Goal: Contribute content: Contribute content

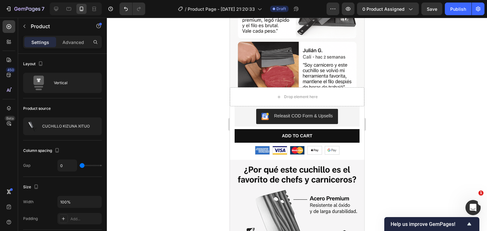
scroll to position [634, 0]
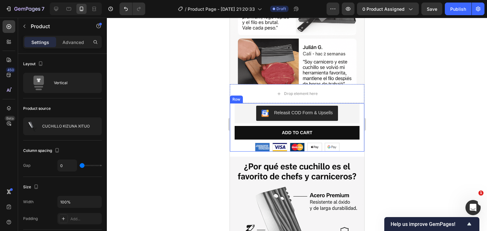
click at [232, 103] on div "Best Seller Text Block Releasit COD Form & Upsells Releasit COD Form & Upsells …" at bounding box center [296, 127] width 134 height 48
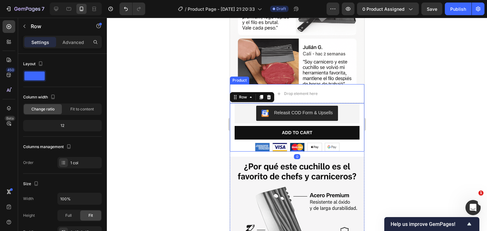
click at [213, 76] on div at bounding box center [297, 125] width 380 height 214
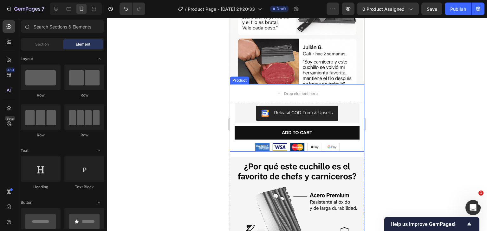
click at [240, 77] on div "Product" at bounding box center [238, 81] width 19 height 8
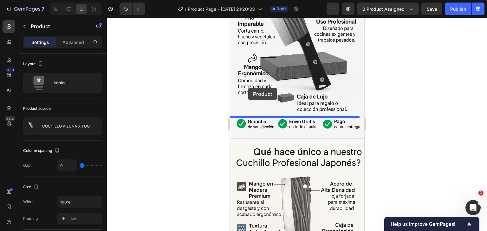
scroll to position [887, 0]
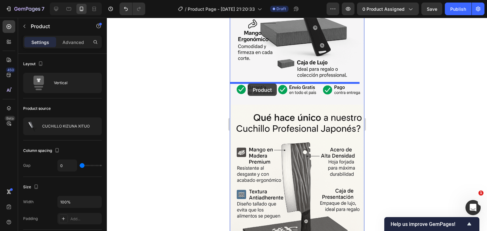
drag, startPoint x: 244, startPoint y: 65, endPoint x: 247, endPoint y: 84, distance: 19.0
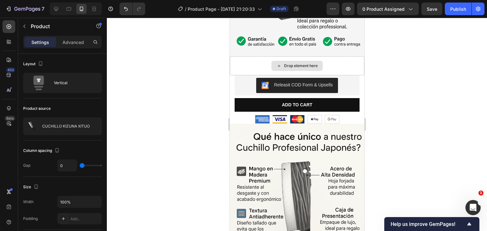
scroll to position [839, 0]
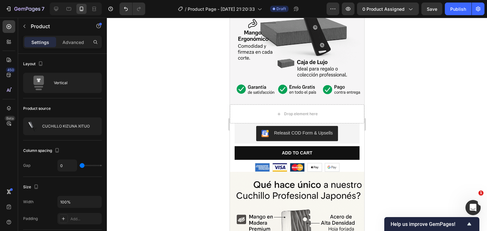
click at [176, 100] on div at bounding box center [297, 125] width 380 height 214
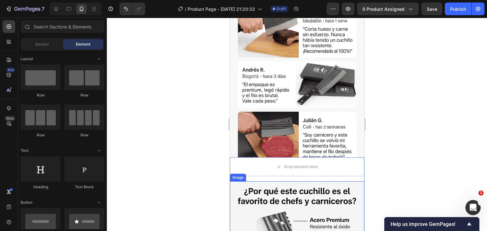
scroll to position [554, 0]
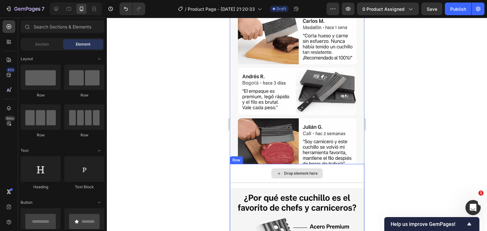
click at [238, 164] on div "Drop element here" at bounding box center [296, 173] width 134 height 19
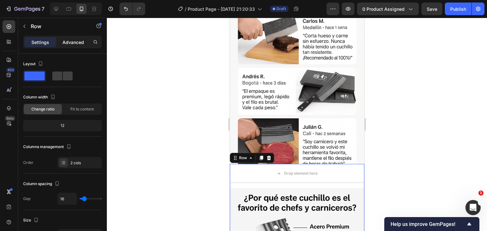
click at [71, 40] on p "Advanced" at bounding box center [73, 42] width 22 height 7
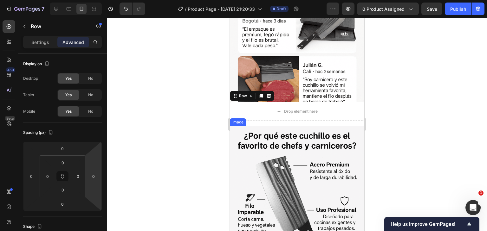
scroll to position [617, 0]
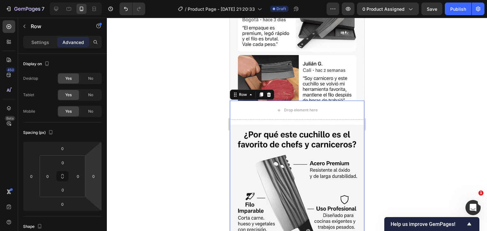
click at [252, 108] on div "Drop element here Image Row 0" at bounding box center [296, 214] width 134 height 226
click at [352, 101] on div "Drop element here" at bounding box center [296, 110] width 134 height 19
click at [350, 107] on div "Drop element here Image Row 0" at bounding box center [296, 214] width 134 height 226
click at [239, 109] on div "Drop element here Image Row 0" at bounding box center [296, 214] width 134 height 226
click at [181, 96] on div at bounding box center [297, 125] width 380 height 214
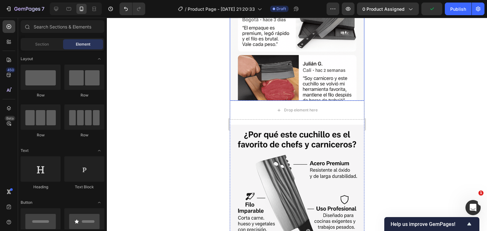
click at [232, 78] on img at bounding box center [296, 0] width 134 height 202
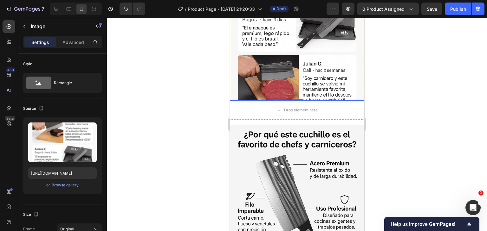
click at [234, 101] on div "Drop element here" at bounding box center [296, 110] width 134 height 19
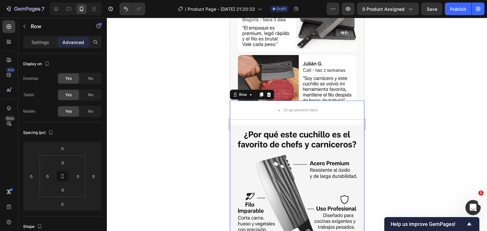
click at [256, 107] on div "Drop element here Image Row 0" at bounding box center [296, 214] width 134 height 226
click at [251, 125] on img at bounding box center [296, 226] width 134 height 202
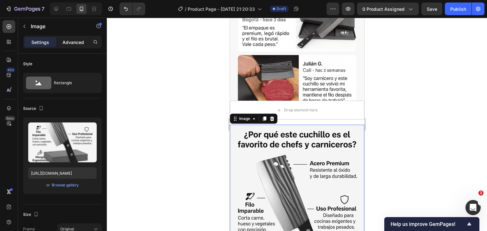
click at [68, 41] on p "Advanced" at bounding box center [73, 42] width 22 height 7
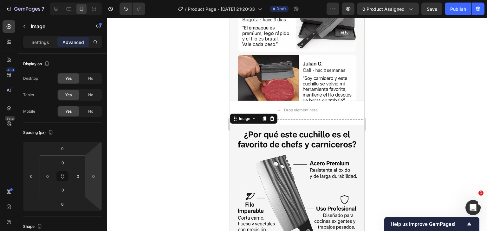
click at [179, 107] on div at bounding box center [297, 125] width 380 height 214
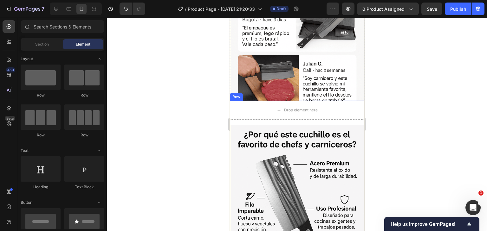
click at [253, 105] on div "Drop element here" at bounding box center [296, 110] width 134 height 19
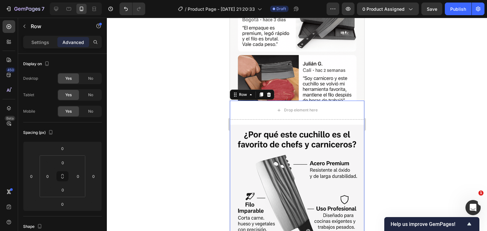
click at [233, 109] on div "Drop element here Image Row 0" at bounding box center [296, 214] width 134 height 226
click at [126, 7] on icon "Undo/Redo" at bounding box center [126, 9] width 6 height 6
click at [125, 10] on icon "Undo/Redo" at bounding box center [126, 9] width 6 height 6
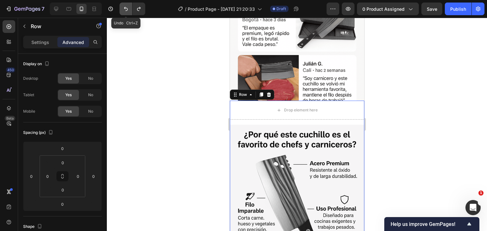
click at [125, 12] on button "Undo/Redo" at bounding box center [125, 9] width 13 height 13
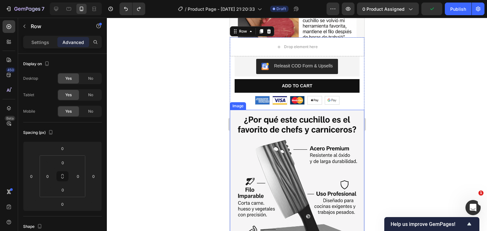
scroll to position [649, 0]
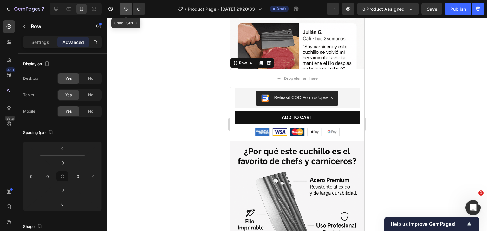
click at [124, 11] on icon "Undo/Redo" at bounding box center [126, 9] width 6 height 6
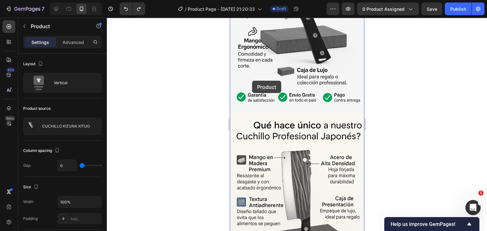
scroll to position [807, 0]
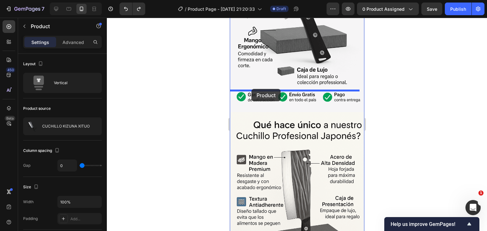
drag, startPoint x: 244, startPoint y: 97, endPoint x: 251, endPoint y: 89, distance: 10.1
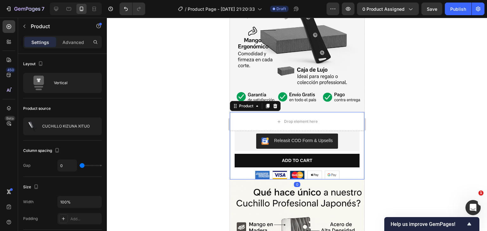
click at [183, 105] on div at bounding box center [297, 125] width 380 height 214
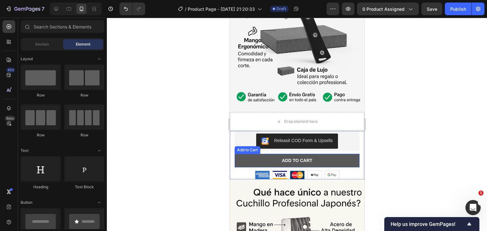
click at [351, 154] on button "Add to cart" at bounding box center [296, 160] width 125 height 13
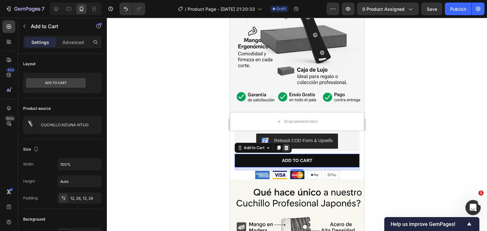
click at [287, 146] on icon at bounding box center [286, 148] width 4 height 4
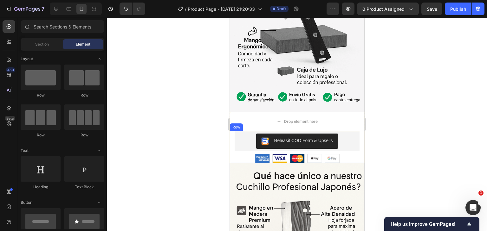
click at [355, 131] on div "Best Seller Text Block Releasit COD Form & Upsells Releasit COD Form & Upsells …" at bounding box center [296, 147] width 134 height 32
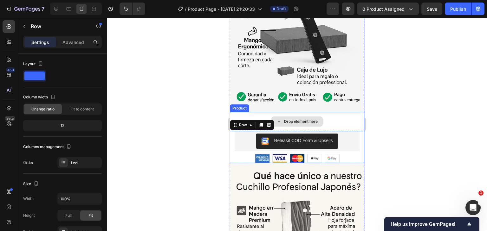
click at [252, 112] on div "Drop element here" at bounding box center [296, 121] width 134 height 19
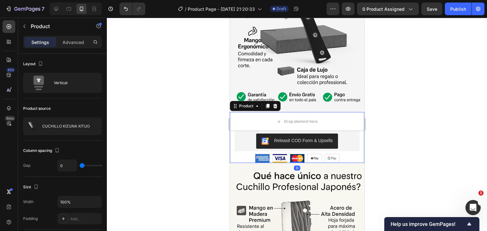
click at [208, 106] on div at bounding box center [297, 125] width 380 height 214
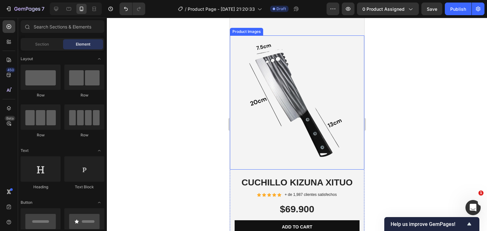
scroll to position [2250, 0]
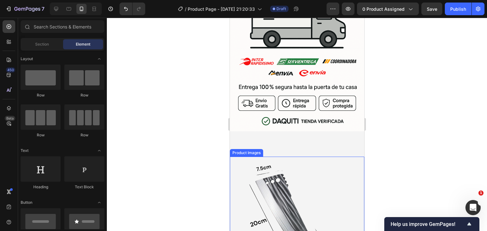
click at [292, 157] on img at bounding box center [296, 224] width 134 height 134
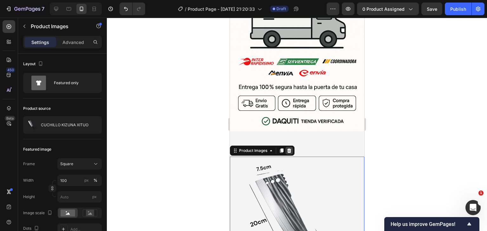
click at [289, 149] on icon at bounding box center [289, 151] width 4 height 4
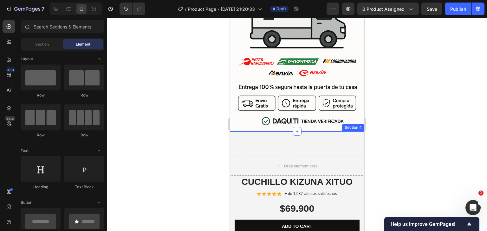
click at [307, 131] on div "Drop element here Best Seller Text Block CUCHILLO KIZUNA XITUO Product Title Ic…" at bounding box center [296, 219] width 134 height 177
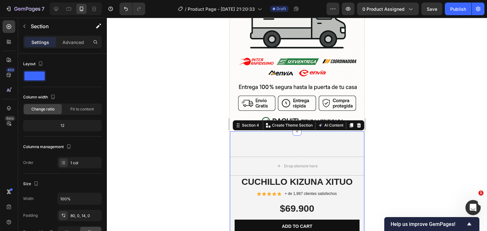
click at [401, 71] on div at bounding box center [297, 125] width 380 height 214
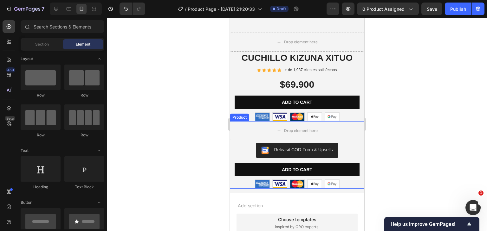
scroll to position [2281, 0]
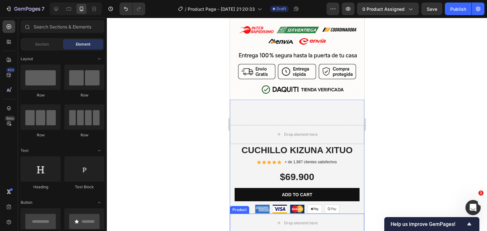
click at [239, 207] on div "Product" at bounding box center [239, 210] width 17 height 6
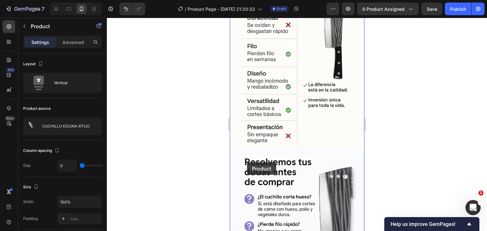
scroll to position [1426, 0]
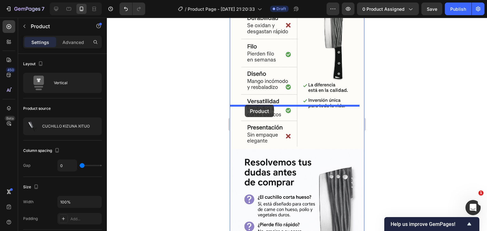
drag, startPoint x: 243, startPoint y: 138, endPoint x: 244, endPoint y: 105, distance: 33.0
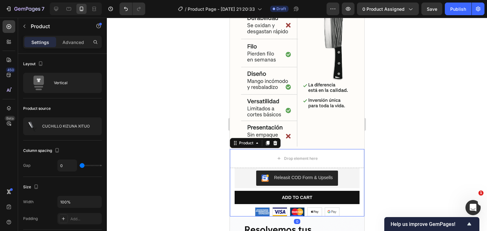
click at [455, 131] on div at bounding box center [297, 125] width 380 height 214
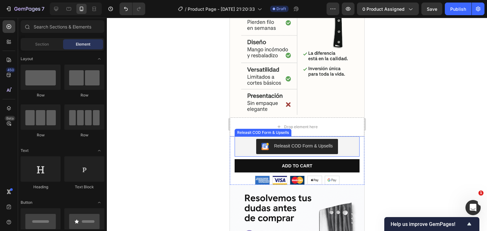
scroll to position [1489, 0]
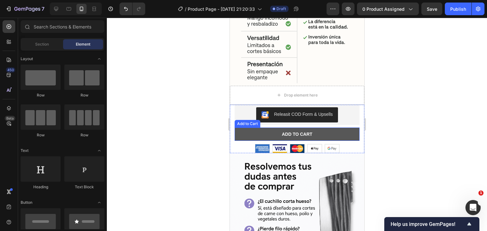
click at [344, 128] on button "Add to cart" at bounding box center [296, 134] width 125 height 13
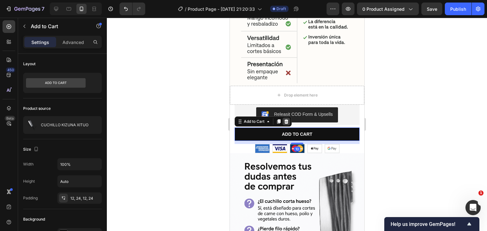
click at [287, 119] on icon at bounding box center [286, 121] width 4 height 4
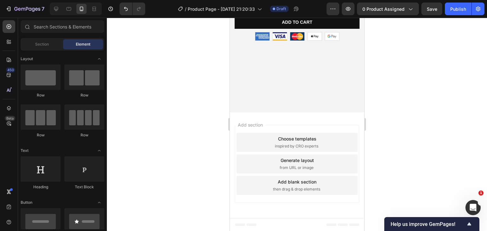
scroll to position [2365, 0]
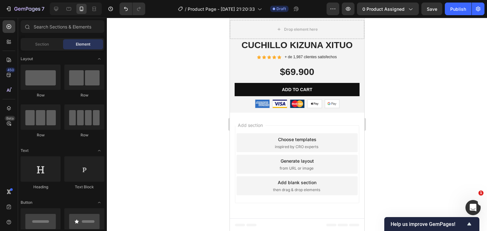
click at [319, 118] on div "Add section Choose templates inspired by CRO experts Generate layout from URL o…" at bounding box center [296, 166] width 134 height 106
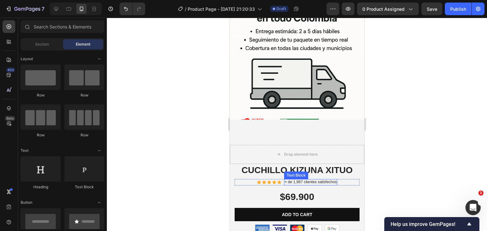
scroll to position [2238, 0]
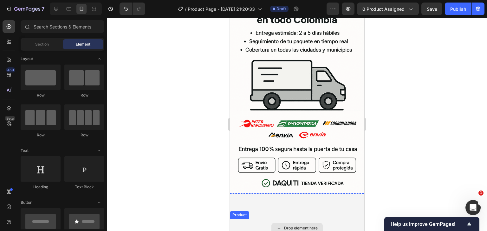
click at [248, 219] on div "Drop element here" at bounding box center [296, 228] width 134 height 19
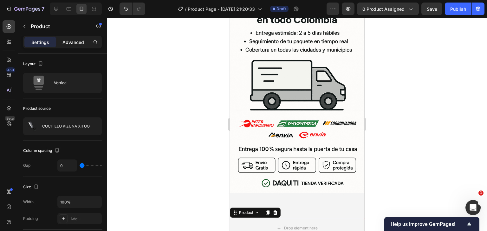
click at [78, 44] on p "Advanced" at bounding box center [73, 42] width 22 height 7
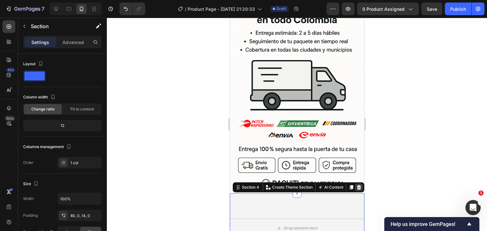
click at [356, 185] on icon at bounding box center [358, 187] width 5 height 5
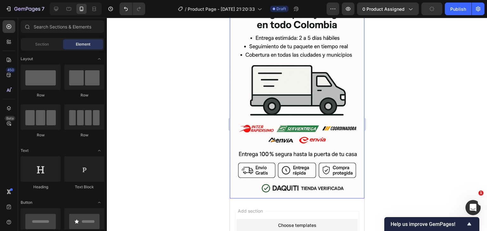
scroll to position [2247, 0]
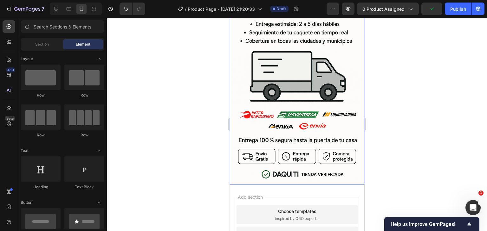
click at [246, 99] on img at bounding box center [296, 84] width 134 height 202
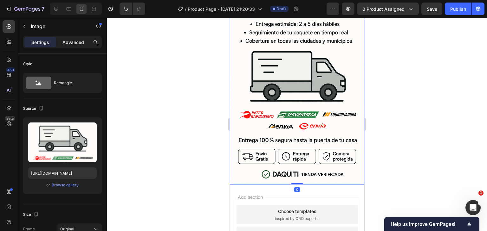
click at [66, 41] on p "Advanced" at bounding box center [73, 42] width 22 height 7
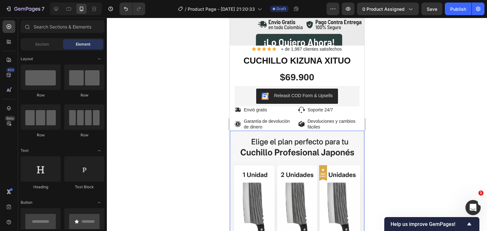
scroll to position [158, 0]
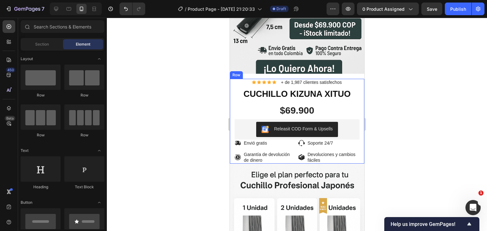
click at [232, 83] on div "Lorem ipsum dolor Text Block Icon Icon Icon Icon Icon Icon List + de 1,987 clie…" at bounding box center [296, 121] width 134 height 85
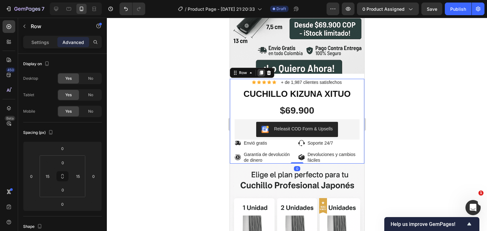
click at [261, 71] on icon at bounding box center [260, 73] width 3 height 4
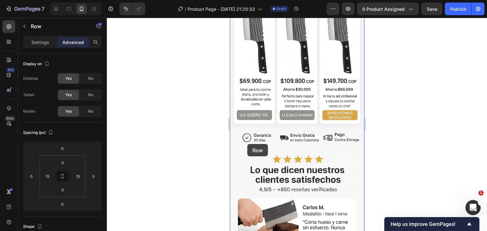
scroll to position [475, 0]
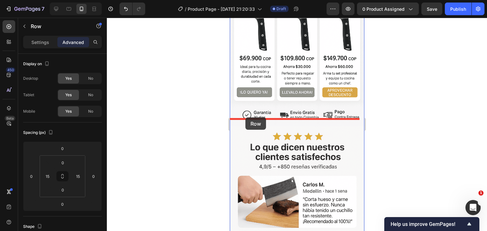
drag, startPoint x: 240, startPoint y: 89, endPoint x: 245, endPoint y: 118, distance: 28.9
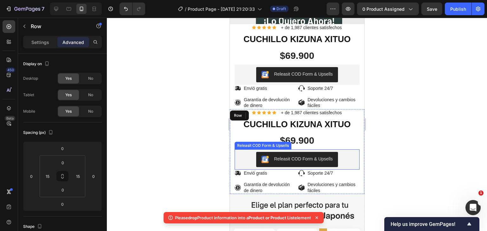
scroll to position [190, 0]
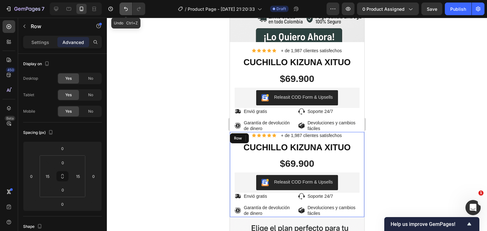
click at [126, 11] on icon "Undo/Redo" at bounding box center [126, 9] width 6 height 6
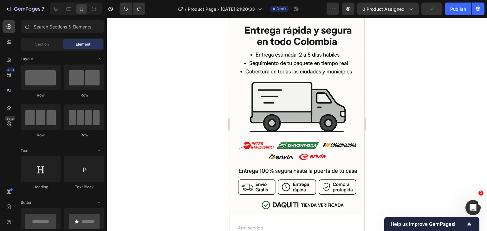
scroll to position [2247, 0]
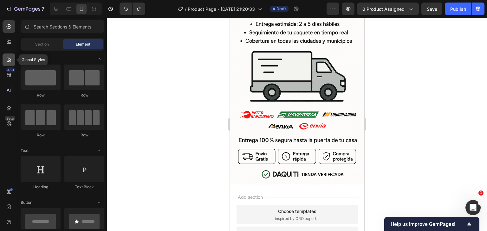
click at [10, 62] on icon at bounding box center [9, 60] width 6 height 6
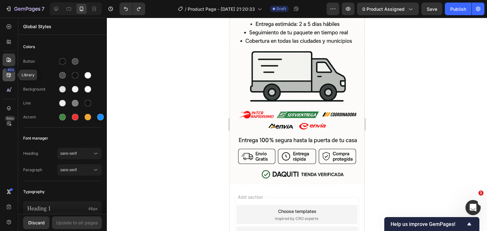
click at [9, 77] on icon at bounding box center [9, 75] width 6 height 6
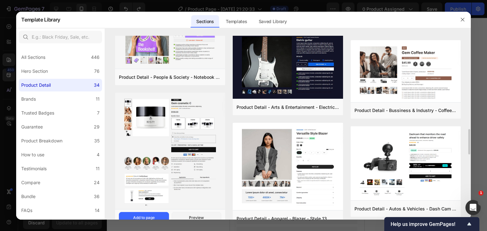
scroll to position [479, 0]
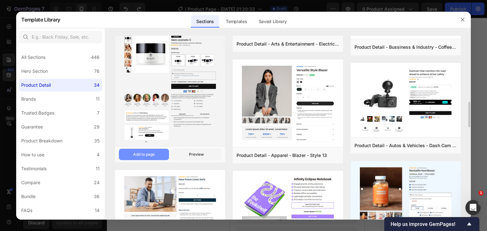
click at [149, 154] on div "Add to page" at bounding box center [144, 155] width 22 height 6
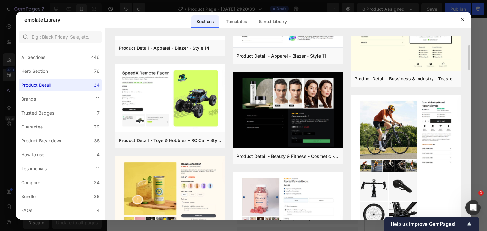
scroll to position [0, 0]
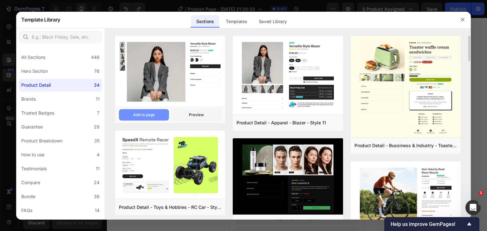
click at [149, 115] on div "Add to page" at bounding box center [144, 115] width 22 height 6
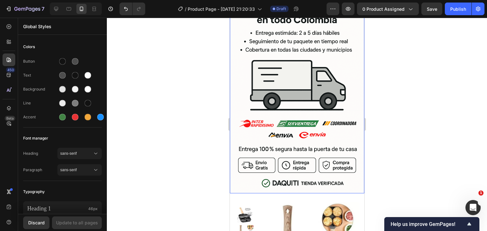
scroll to position [2278, 0]
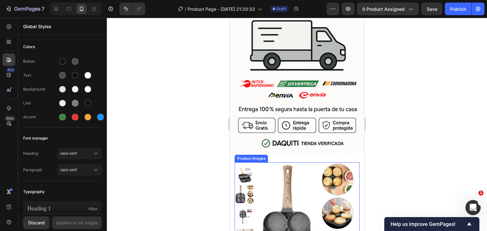
click at [260, 155] on div "Product Images" at bounding box center [250, 159] width 33 height 8
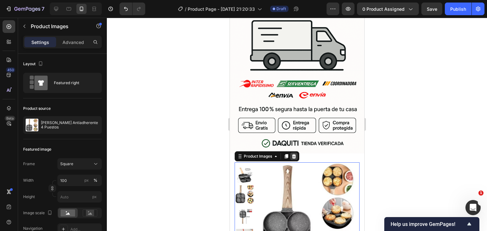
click at [294, 154] on icon at bounding box center [293, 156] width 4 height 4
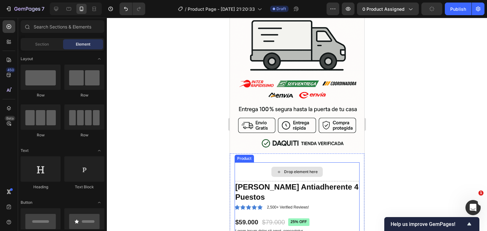
click at [338, 163] on div "Drop element here" at bounding box center [296, 172] width 125 height 19
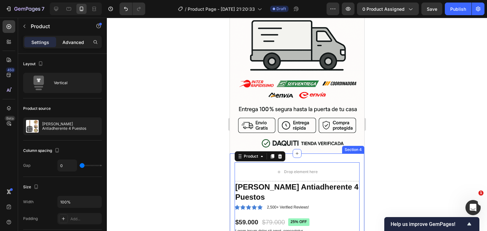
click at [71, 44] on p "Advanced" at bounding box center [73, 42] width 22 height 7
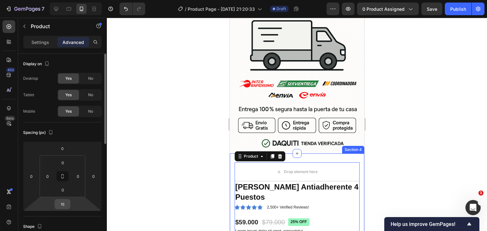
click at [62, 204] on input "16" at bounding box center [62, 205] width 13 height 10
type input "0"
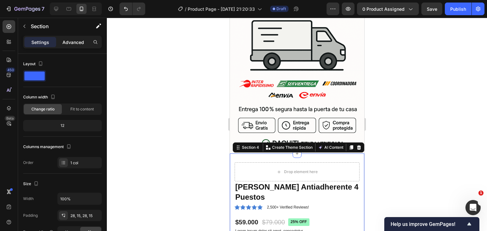
click at [72, 41] on p "Advanced" at bounding box center [73, 42] width 22 height 7
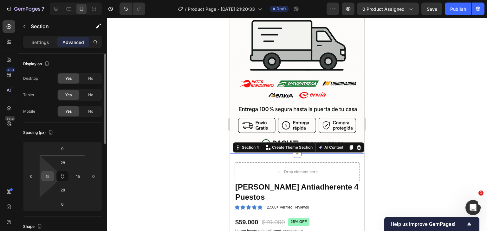
click at [48, 177] on input "15" at bounding box center [48, 177] width 10 height 10
type input "0"
click at [81, 176] on input "15" at bounding box center [78, 177] width 10 height 10
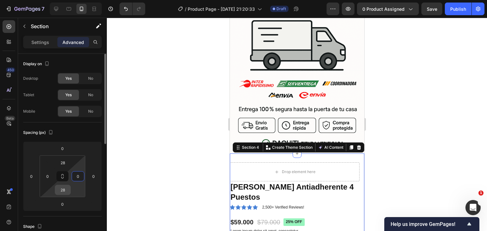
type input "0"
click at [61, 187] on input "28" at bounding box center [62, 190] width 13 height 10
type input "0"
click at [62, 166] on input "28" at bounding box center [62, 163] width 13 height 10
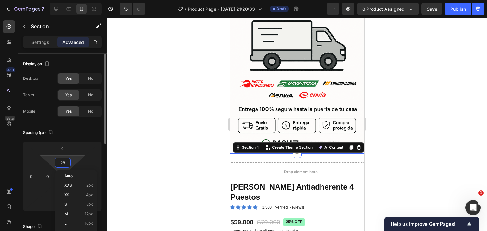
type input "0"
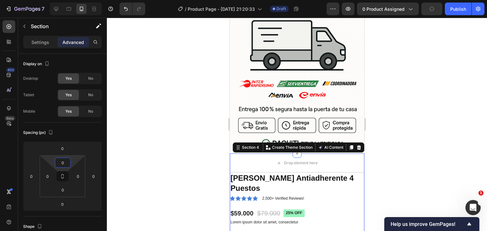
click at [404, 105] on div at bounding box center [297, 125] width 380 height 214
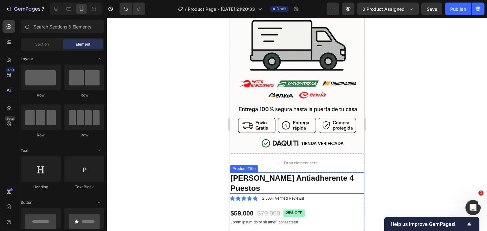
click at [350, 173] on h1 "[PERSON_NAME] Antiadherente 4 Puestos" at bounding box center [296, 183] width 134 height 21
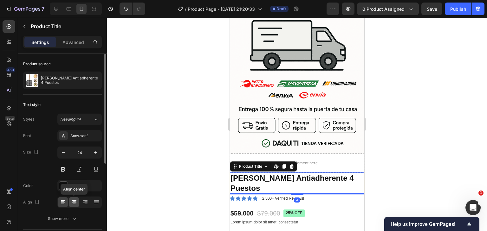
click at [75, 201] on icon at bounding box center [74, 202] width 6 height 6
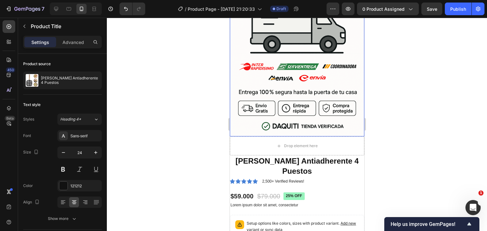
scroll to position [2310, 0]
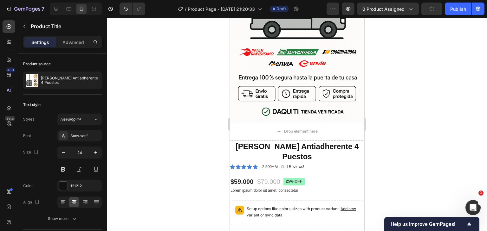
click at [315, 141] on h1 "[PERSON_NAME] Antiadherente 4 Puestos" at bounding box center [296, 151] width 134 height 21
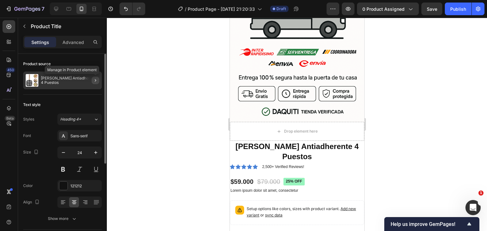
click at [95, 80] on icon "button" at bounding box center [95, 80] width 5 height 5
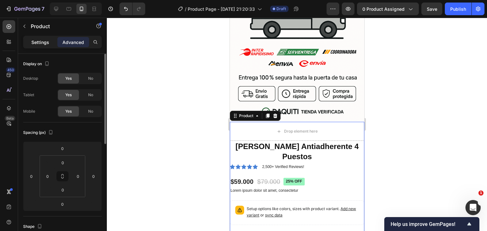
click at [41, 45] on p "Settings" at bounding box center [40, 42] width 18 height 7
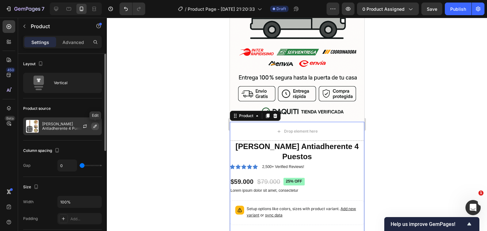
click at [93, 127] on icon "button" at bounding box center [95, 126] width 5 height 5
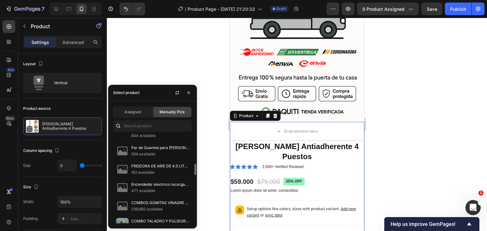
scroll to position [475, 0]
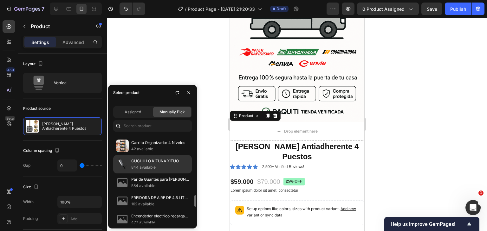
click at [144, 164] on p "844 available" at bounding box center [160, 167] width 58 height 6
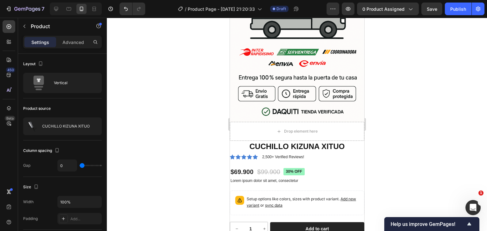
click at [155, 56] on div at bounding box center [297, 125] width 380 height 214
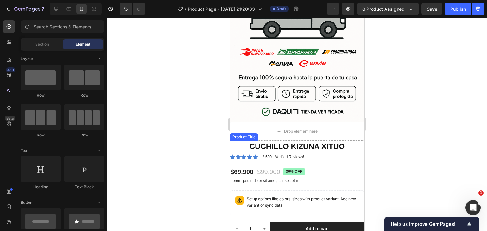
click at [311, 141] on h1 "CUCHILLO KIZUNA XITUO" at bounding box center [296, 146] width 134 height 11
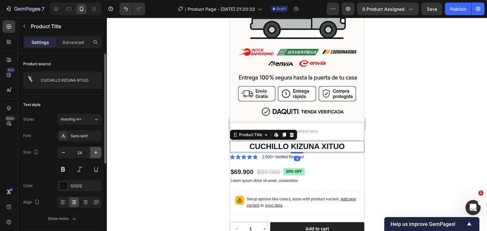
click at [95, 153] on icon "button" at bounding box center [96, 153] width 6 height 6
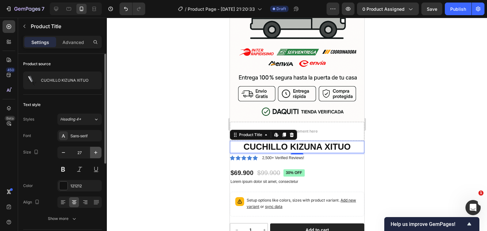
click at [95, 153] on icon "button" at bounding box center [96, 153] width 6 height 6
click at [59, 152] on button "button" at bounding box center [63, 152] width 11 height 11
type input "27"
click at [125, 122] on div at bounding box center [297, 125] width 380 height 214
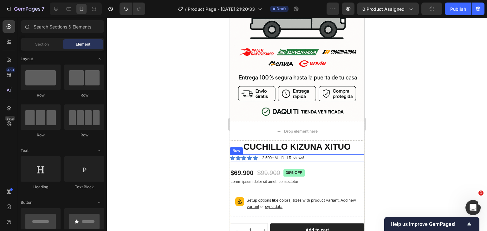
click at [319, 155] on div "Icon Icon Icon Icon Icon Icon List 2,500+ Verified Reviews! Text Block Row" at bounding box center [296, 158] width 134 height 7
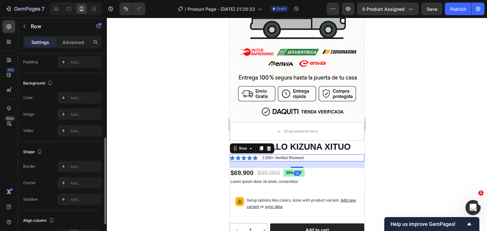
scroll to position [246, 0]
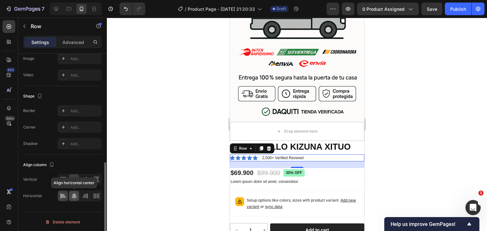
click at [74, 199] on div at bounding box center [74, 196] width 10 height 10
click at [287, 170] on pre "30% off" at bounding box center [293, 174] width 21 height 8
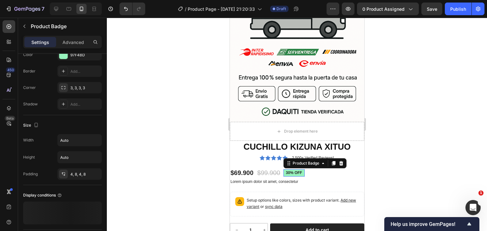
scroll to position [0, 0]
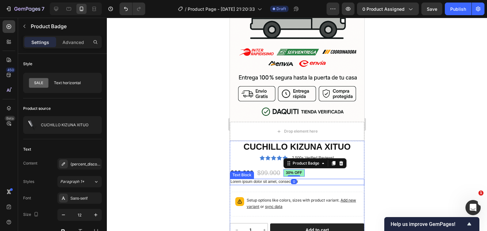
drag, startPoint x: 315, startPoint y: 108, endPoint x: 313, endPoint y: 101, distance: 7.1
click at [314, 180] on p "Lorem ipsum dolor sit amet, consectetur" at bounding box center [296, 182] width 133 height 5
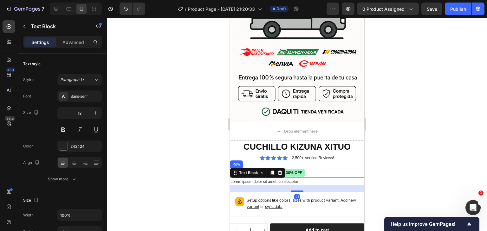
click at [313, 168] on div "$69.900 Product Price Product Price $99.900 Product Price Product Price 30% off…" at bounding box center [296, 173] width 134 height 10
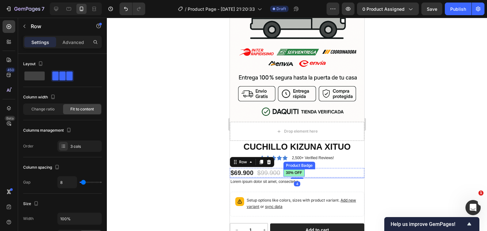
click at [301, 170] on pre "30% off" at bounding box center [293, 174] width 21 height 8
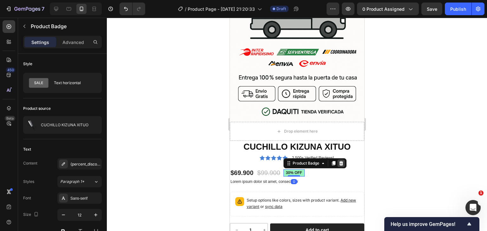
click at [341, 161] on icon at bounding box center [340, 163] width 5 height 5
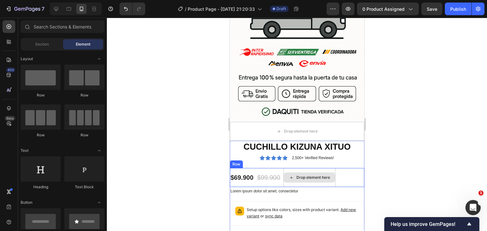
click at [286, 173] on div "Drop element here" at bounding box center [308, 178] width 51 height 10
click at [283, 168] on div "Drop element here" at bounding box center [309, 177] width 52 height 19
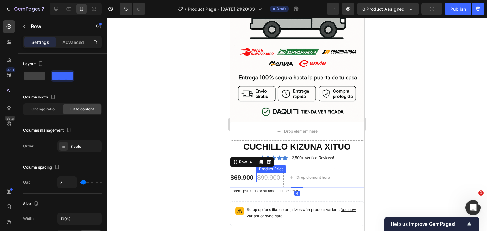
click at [273, 173] on div "$99.900" at bounding box center [268, 178] width 24 height 10
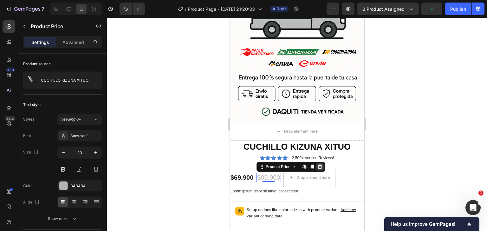
click at [317, 164] on icon at bounding box center [319, 166] width 5 height 5
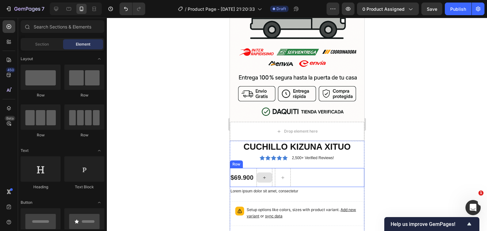
click at [271, 168] on div at bounding box center [264, 177] width 16 height 19
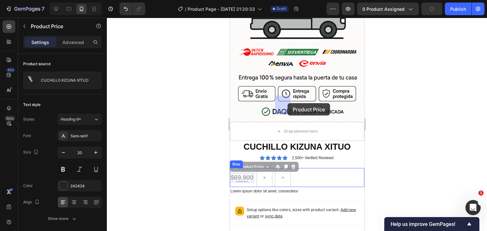
drag, startPoint x: 239, startPoint y: 99, endPoint x: 287, endPoint y: 103, distance: 48.7
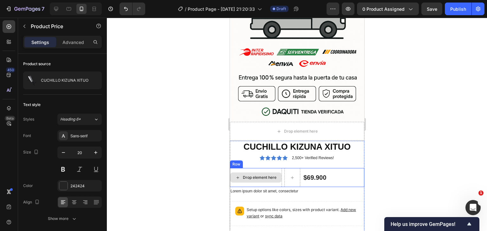
click at [268, 175] on div "Drop element here" at bounding box center [259, 177] width 34 height 5
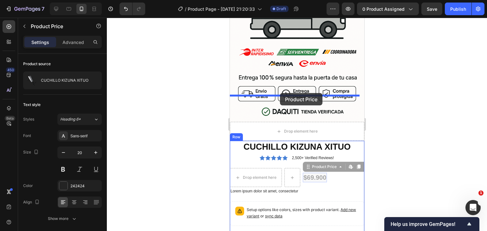
drag, startPoint x: 325, startPoint y: 98, endPoint x: 279, endPoint y: 93, distance: 45.5
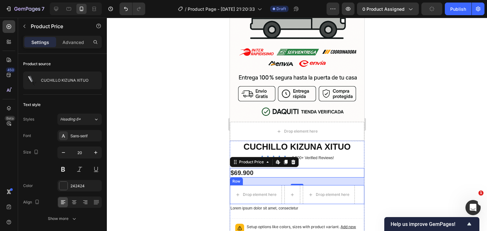
click at [239, 178] on div "Row" at bounding box center [235, 182] width 13 height 8
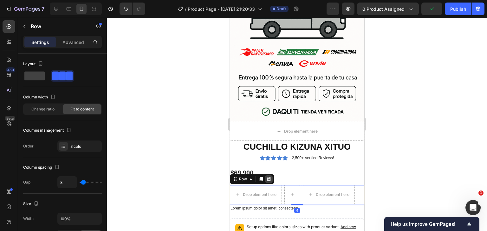
click at [268, 177] on icon at bounding box center [268, 179] width 4 height 4
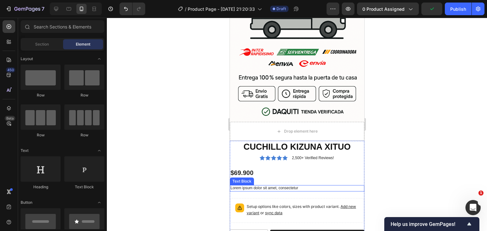
click at [260, 186] on p "Lorem ipsum dolor sit amet, consectetur" at bounding box center [296, 188] width 133 height 5
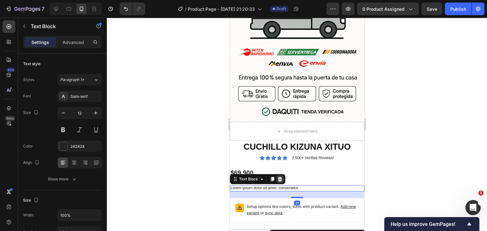
click at [279, 177] on icon at bounding box center [280, 179] width 4 height 4
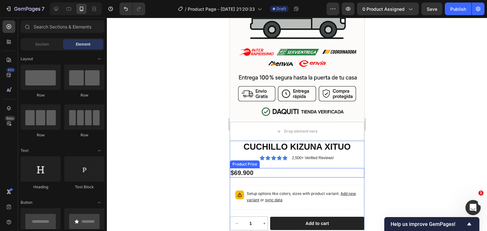
click at [280, 168] on div "$69.900" at bounding box center [296, 173] width 134 height 10
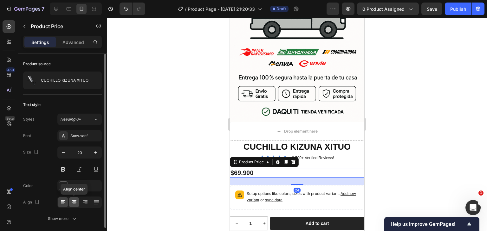
click at [72, 202] on icon at bounding box center [74, 202] width 6 height 6
click at [95, 152] on icon "button" at bounding box center [96, 153] width 6 height 6
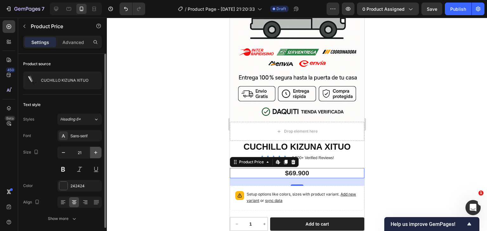
click at [95, 152] on icon "button" at bounding box center [96, 153] width 6 height 6
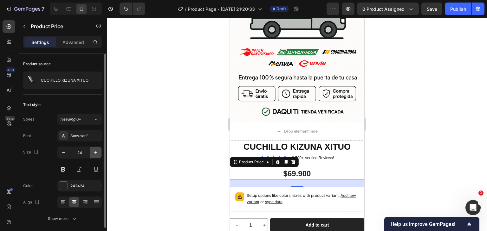
click at [95, 152] on icon "button" at bounding box center [96, 153] width 6 height 6
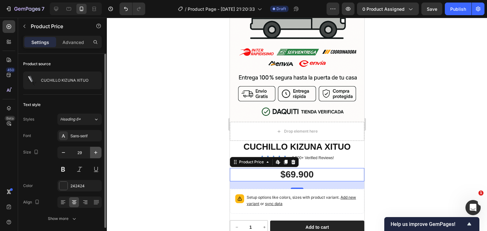
click at [95, 152] on icon "button" at bounding box center [96, 153] width 6 height 6
type input "30"
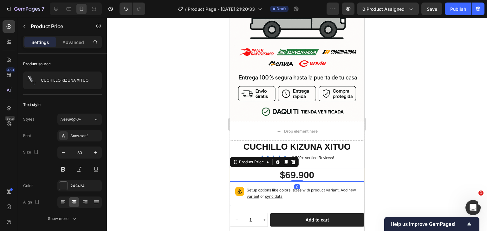
drag, startPoint x: 291, startPoint y: 116, endPoint x: 256, endPoint y: 119, distance: 35.1
click at [291, 168] on div "$69.900 Product Price Edit content in Shopify 0 Product Price Edit content in S…" at bounding box center [296, 175] width 134 height 14
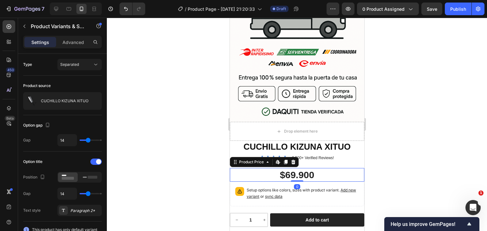
click at [256, 187] on p "Setup options like colors, sizes with product variant. Add new variant or sync …" at bounding box center [302, 193] width 112 height 13
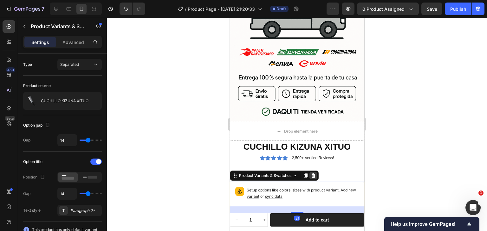
click at [312, 174] on icon at bounding box center [313, 176] width 4 height 4
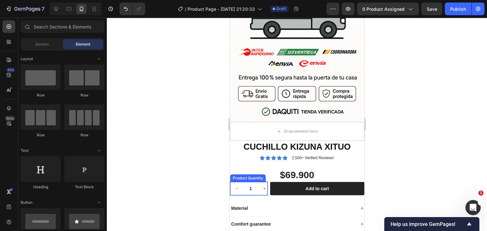
click at [259, 176] on div "Product Quantity" at bounding box center [247, 179] width 33 height 6
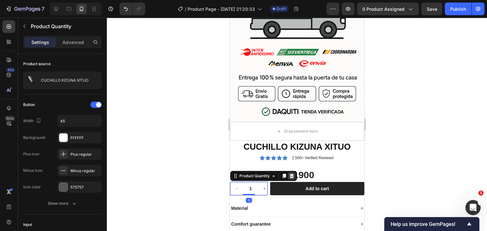
click at [290, 174] on icon at bounding box center [291, 176] width 5 height 5
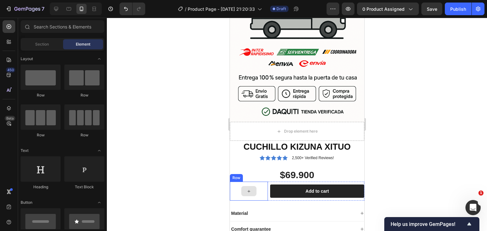
click at [250, 182] on div at bounding box center [248, 191] width 38 height 19
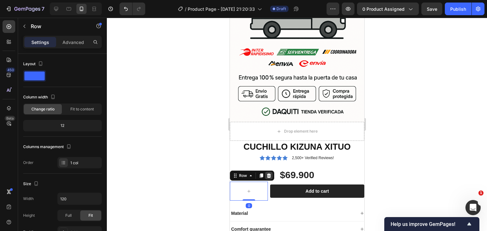
click at [267, 174] on icon at bounding box center [268, 176] width 4 height 4
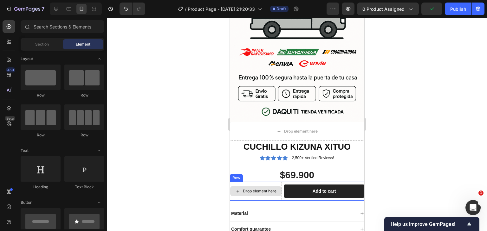
click at [254, 182] on div "Drop element here" at bounding box center [255, 191] width 52 height 19
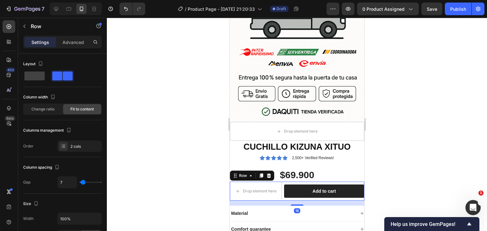
click at [138, 126] on div at bounding box center [297, 125] width 380 height 214
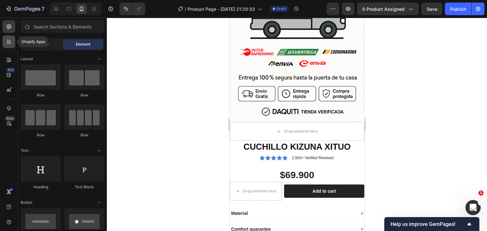
click at [8, 45] on div at bounding box center [9, 41] width 13 height 13
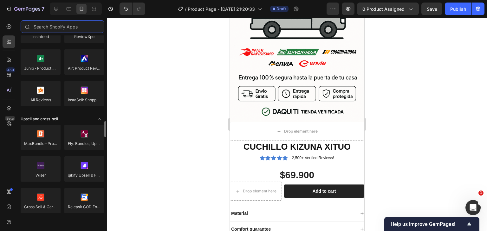
scroll to position [253, 0]
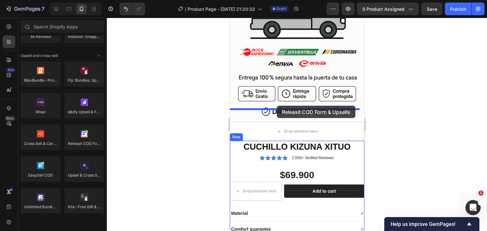
drag, startPoint x: 362, startPoint y: 149, endPoint x: 276, endPoint y: 106, distance: 96.4
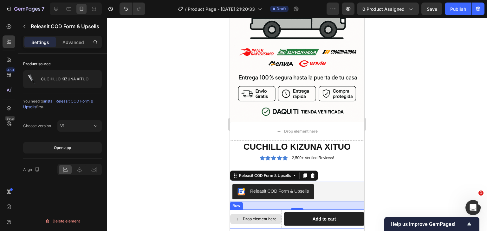
click at [238, 202] on div "24" at bounding box center [296, 206] width 134 height 8
click at [234, 141] on div "CUCHILLO KIZUNA XITUO Product Title Icon Icon Icon Icon Icon Icon List 2,500+ V…" at bounding box center [296, 211] width 134 height 140
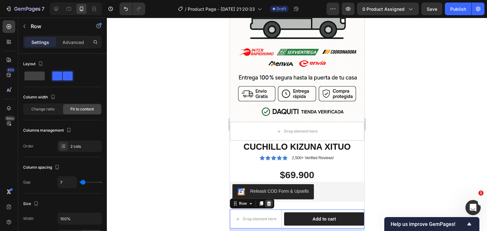
click at [268, 202] on icon at bounding box center [268, 204] width 4 height 4
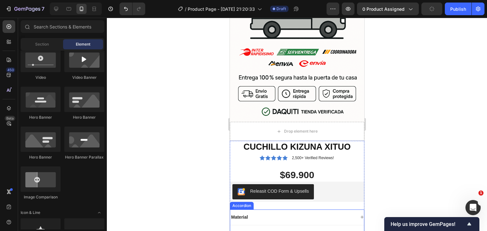
click at [259, 214] on div "Material" at bounding box center [292, 218] width 125 height 8
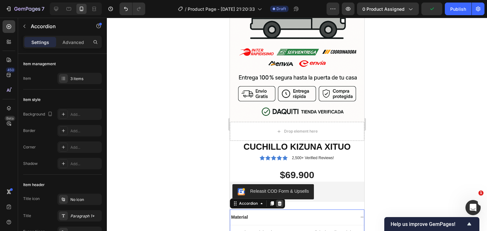
click at [278, 202] on icon at bounding box center [279, 204] width 4 height 4
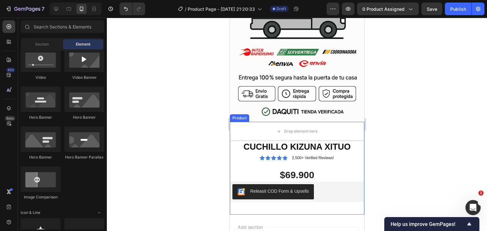
click at [270, 141] on div "CUCHILLO KIZUNA XITUO Product Title Icon Icon Icon Icon Icon Icon List 2,500+ V…" at bounding box center [296, 178] width 134 height 74
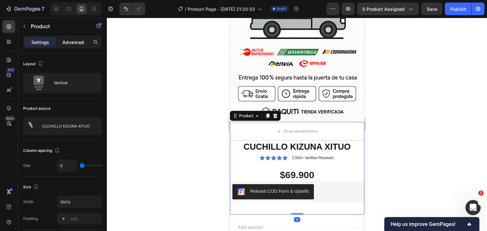
click at [67, 43] on p "Advanced" at bounding box center [73, 42] width 22 height 7
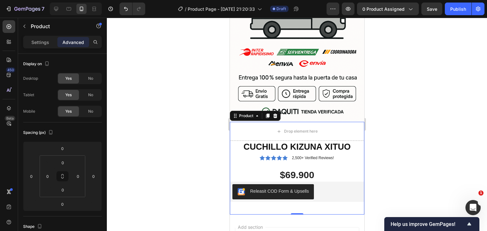
click at [235, 141] on div "CUCHILLO KIZUNA XITUO Product Title Icon Icon Icon Icon Icon Icon List 2,500+ V…" at bounding box center [296, 178] width 134 height 74
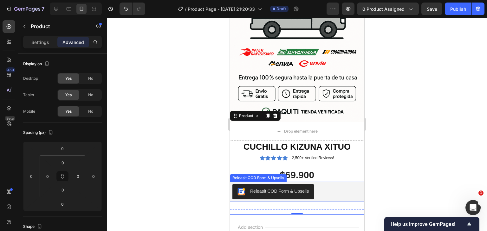
click at [318, 184] on div "Releasit COD Form & Upsells" at bounding box center [296, 191] width 129 height 15
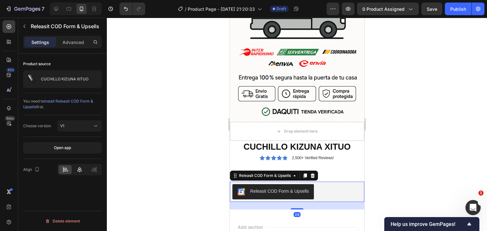
click at [77, 169] on icon at bounding box center [79, 170] width 6 height 6
click at [154, 118] on div at bounding box center [297, 125] width 380 height 214
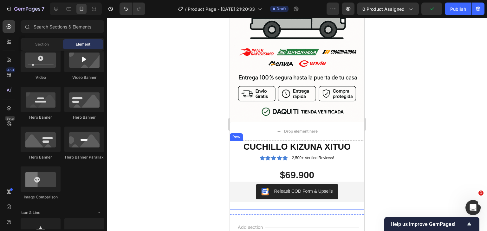
click at [305, 141] on div "CUCHILLO KIZUNA XITUO Product Title Icon Icon Icon Icon Icon Icon List 2,500+ V…" at bounding box center [296, 175] width 134 height 69
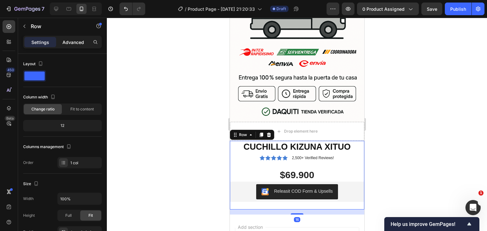
click at [70, 41] on p "Advanced" at bounding box center [73, 42] width 22 height 7
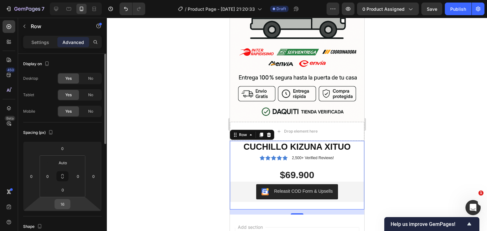
click at [65, 205] on input "16" at bounding box center [62, 205] width 13 height 10
type input "0"
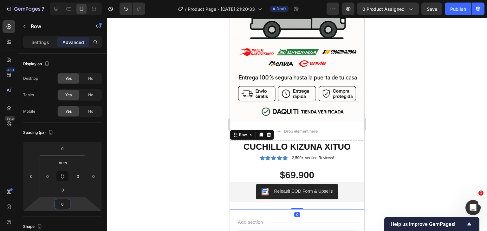
click at [155, 166] on div at bounding box center [297, 125] width 380 height 214
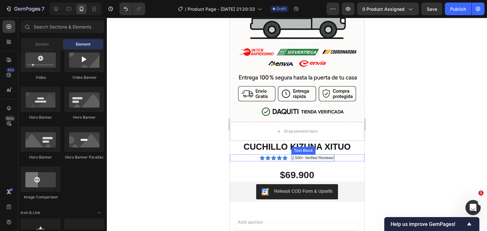
click at [315, 155] on p "2,500+ Verified Reviews!" at bounding box center [312, 158] width 42 height 6
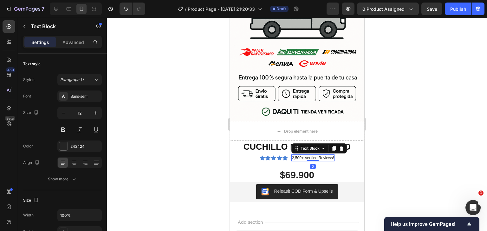
click at [317, 155] on p "2,500+ Verified Reviews!" at bounding box center [312, 158] width 42 height 6
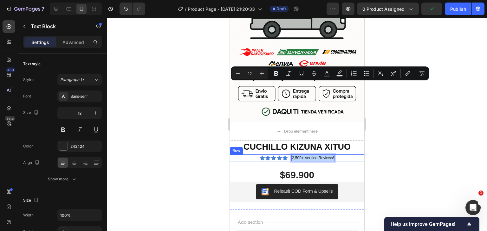
click at [346, 155] on div "Icon Icon Icon Icon Icon Icon List 2,500+ Verified Reviews! Text Block 0 Row" at bounding box center [296, 158] width 134 height 7
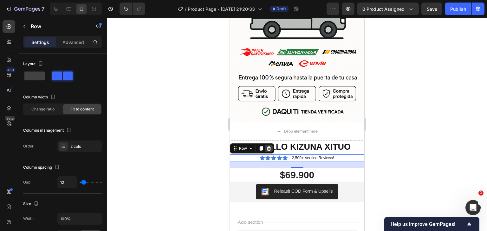
click at [267, 146] on icon at bounding box center [268, 148] width 4 height 4
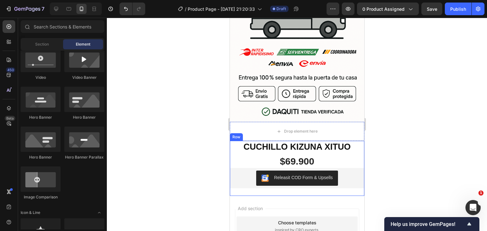
click at [247, 141] on div "CUCHILLO KIZUNA XITUO Product Title $69.900 Product Price Product Price Releasi…" at bounding box center [296, 168] width 134 height 55
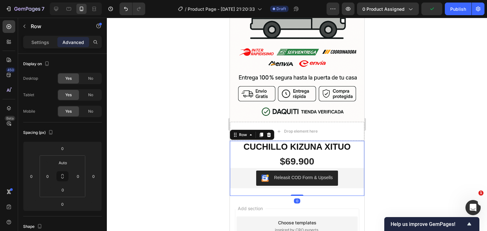
drag, startPoint x: 295, startPoint y: 122, endPoint x: 295, endPoint y: 113, distance: 9.2
click at [295, 141] on div "CUCHILLO KIZUNA XITUO Product Title $69.900 Product Price Product Price Releasi…" at bounding box center [296, 168] width 134 height 55
click at [412, 61] on div at bounding box center [297, 125] width 380 height 214
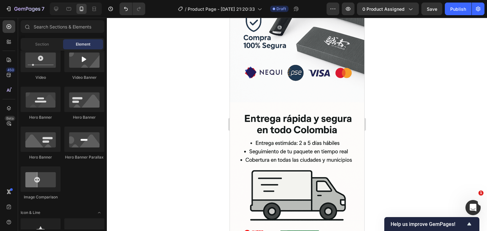
scroll to position [2120, 0]
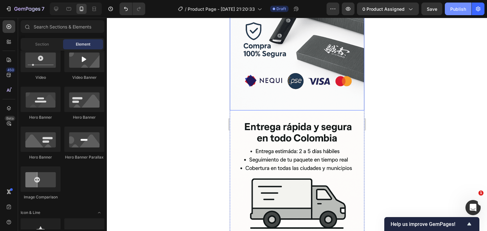
click at [452, 9] on div "Publish" at bounding box center [458, 9] width 16 height 7
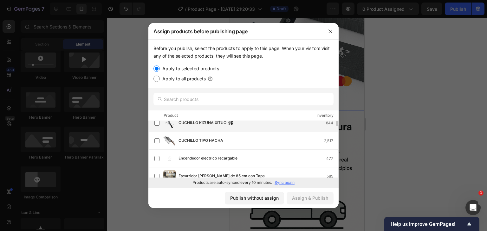
scroll to position [170, 0]
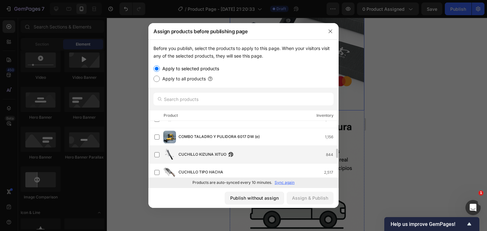
click at [212, 157] on span "CUCHILLO KIZUNA XITUO" at bounding box center [202, 154] width 48 height 7
click at [300, 199] on div "Assign & Publish" at bounding box center [310, 198] width 36 height 7
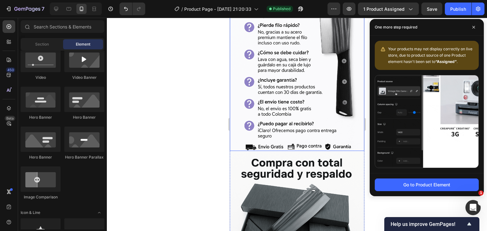
scroll to position [1518, 0]
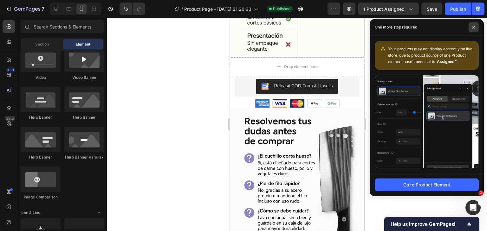
click at [475, 25] on span at bounding box center [473, 27] width 10 height 10
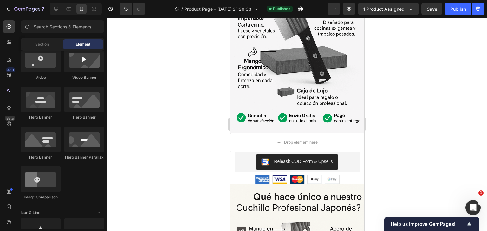
scroll to position [824, 0]
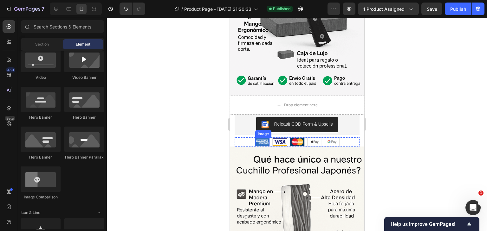
click at [263, 138] on img at bounding box center [262, 142] width 14 height 8
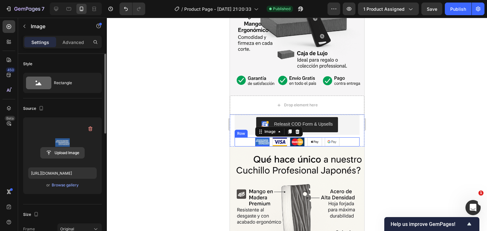
click at [60, 154] on input "file" at bounding box center [63, 153] width 44 height 11
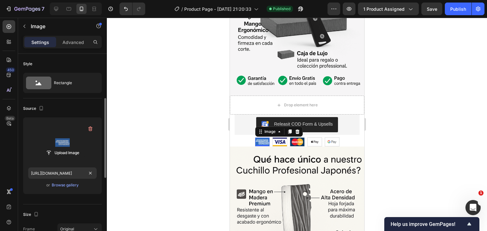
scroll to position [32, 0]
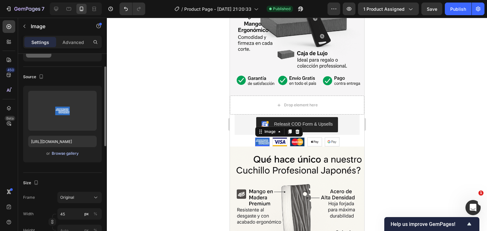
click at [71, 153] on div "Browse gallery" at bounding box center [65, 154] width 27 height 6
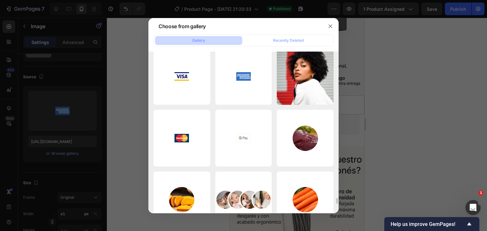
scroll to position [4109, 0]
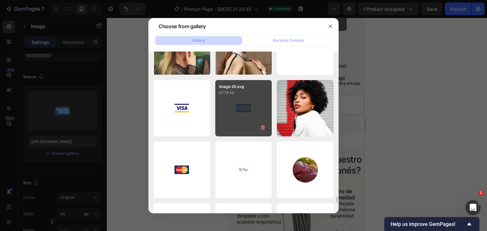
click at [226, 106] on div "image 25.svg 67.78 kb" at bounding box center [243, 108] width 57 height 57
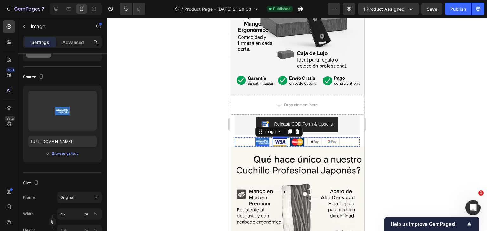
click at [278, 138] on img at bounding box center [279, 142] width 14 height 8
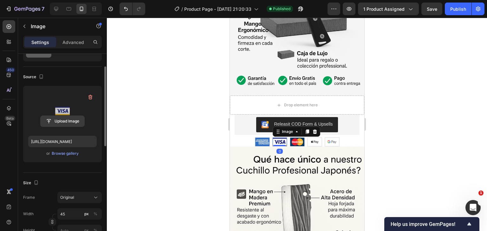
click at [65, 121] on input "file" at bounding box center [63, 121] width 44 height 11
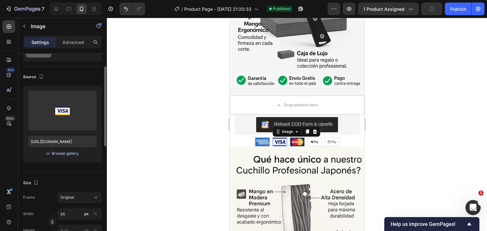
click at [73, 154] on div "Browse gallery" at bounding box center [65, 154] width 27 height 6
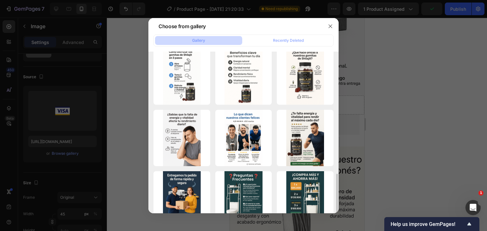
scroll to position [539, 0]
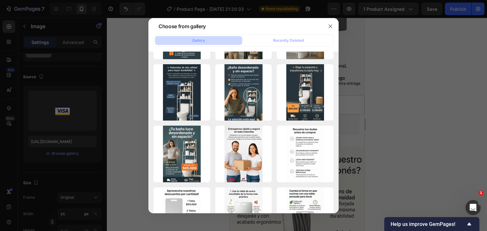
drag, startPoint x: 337, startPoint y: 161, endPoint x: 330, endPoint y: 97, distance: 64.2
click at [332, 117] on div "ChatGPT Image [DATE]..m..png 254.86 kb ChatGPT Image [DATE]..m..png 423.86 kb C…" at bounding box center [243, 133] width 190 height 162
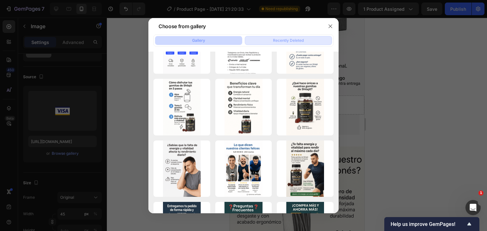
click at [285, 39] on div "Recently Deleted" at bounding box center [288, 41] width 31 height 6
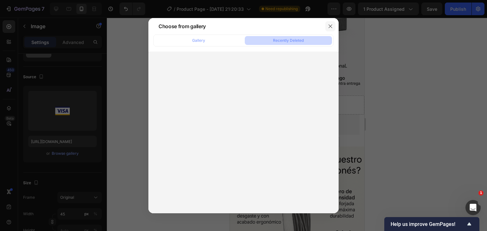
click at [330, 27] on icon "button" at bounding box center [330, 26] width 5 height 5
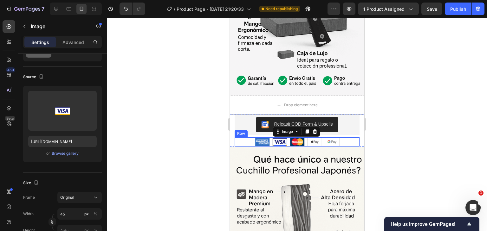
click at [240, 138] on div "Image Image 0 Image Image Image Row" at bounding box center [296, 142] width 125 height 9
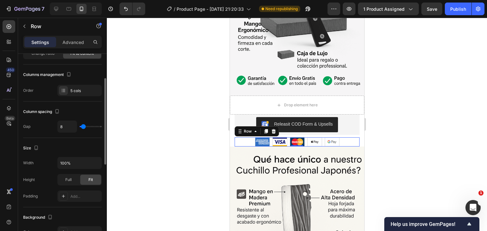
scroll to position [0, 0]
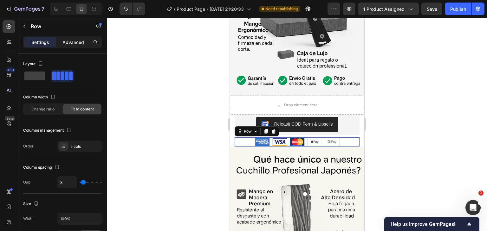
click at [74, 45] on p "Advanced" at bounding box center [73, 42] width 22 height 7
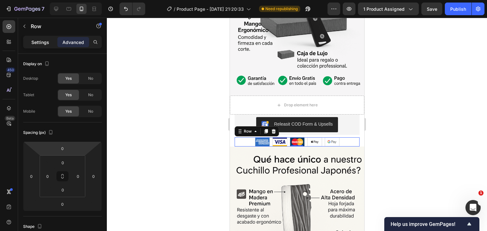
click at [44, 44] on p "Settings" at bounding box center [40, 42] width 18 height 7
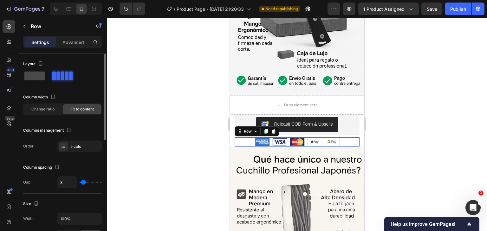
click at [36, 75] on span at bounding box center [34, 76] width 20 height 9
type input "0"
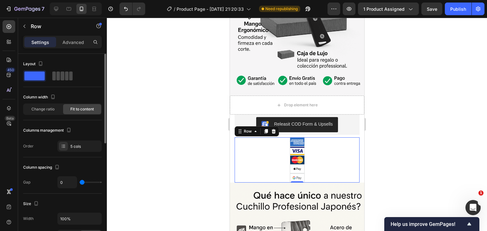
click at [53, 74] on span at bounding box center [53, 76] width 3 height 9
type input "8"
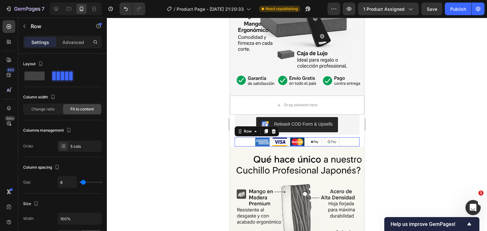
click at [205, 119] on div at bounding box center [297, 125] width 380 height 214
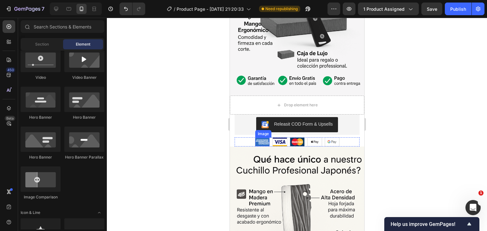
click at [259, 138] on img at bounding box center [262, 142] width 14 height 8
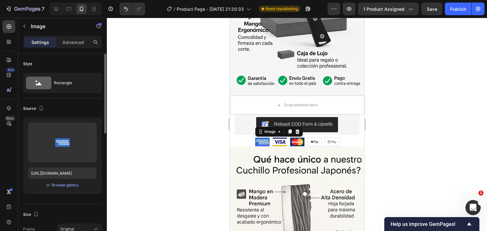
click at [150, 125] on div at bounding box center [297, 125] width 380 height 214
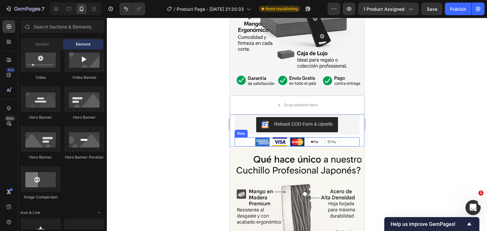
click at [244, 131] on div "Row" at bounding box center [240, 134] width 10 height 6
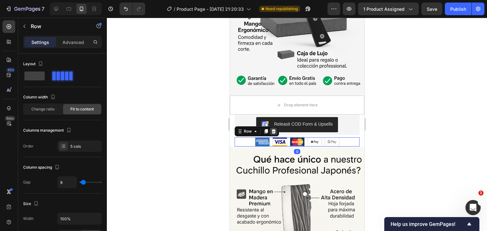
click at [273, 129] on icon at bounding box center [273, 131] width 4 height 4
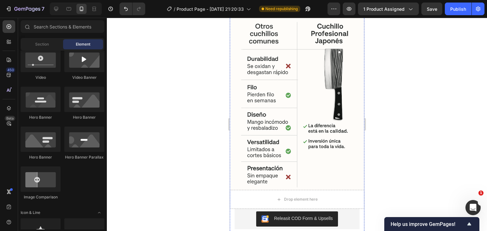
scroll to position [1457, 0]
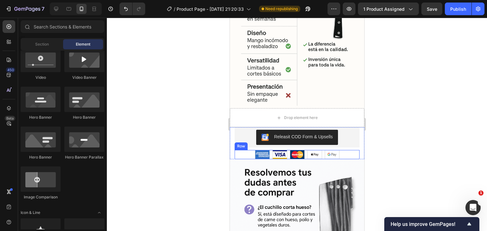
click at [242, 150] on div "Image Image Image Image Image Row" at bounding box center [296, 154] width 125 height 9
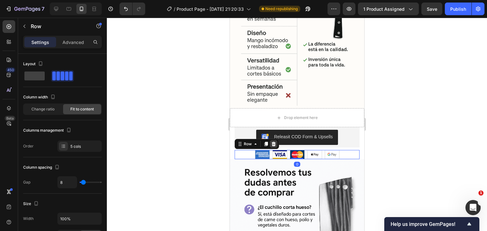
click at [273, 142] on icon at bounding box center [273, 144] width 5 height 5
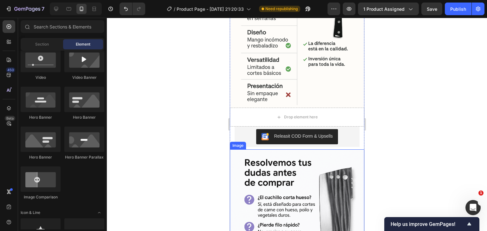
scroll to position [1448, 0]
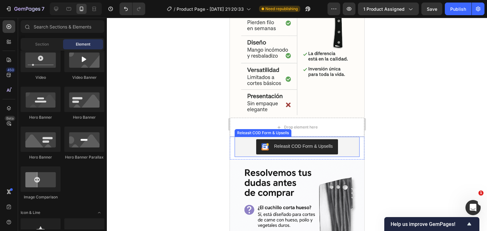
click at [250, 139] on div "Releasit COD Form & Upsells" at bounding box center [297, 146] width 120 height 15
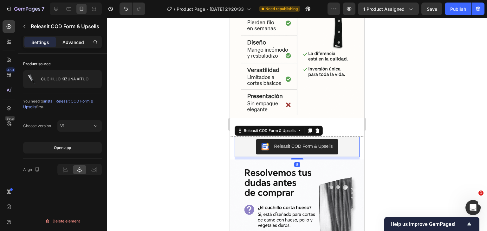
click at [76, 45] on p "Advanced" at bounding box center [73, 42] width 22 height 7
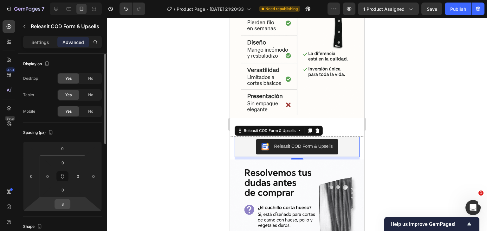
click at [61, 205] on input "8" at bounding box center [62, 205] width 13 height 10
type input "0"
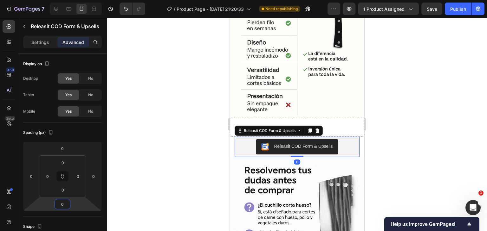
click at [175, 108] on div at bounding box center [297, 125] width 380 height 214
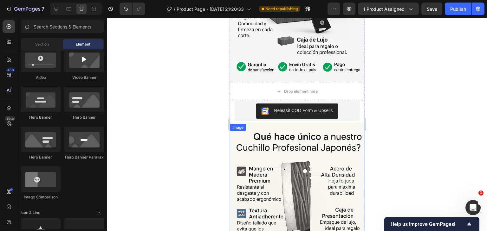
scroll to position [814, 0]
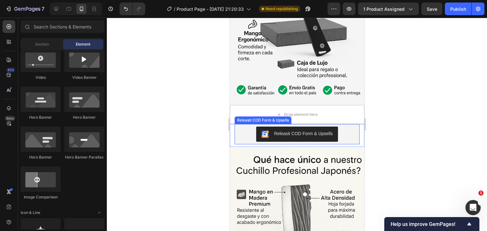
click at [248, 127] on div "Releasit COD Form & Upsells" at bounding box center [297, 134] width 120 height 15
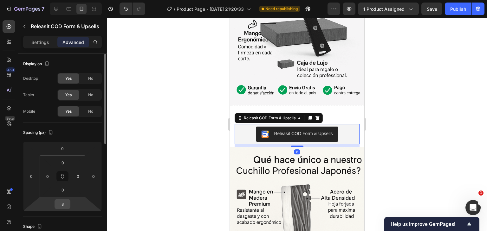
click at [67, 202] on input "8" at bounding box center [62, 205] width 13 height 10
type input "0"
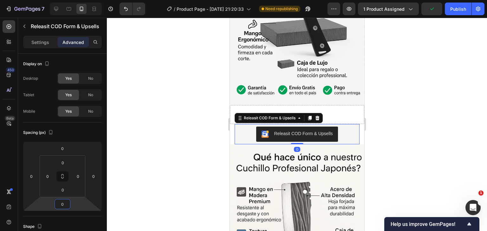
click at [128, 151] on div at bounding box center [297, 125] width 380 height 214
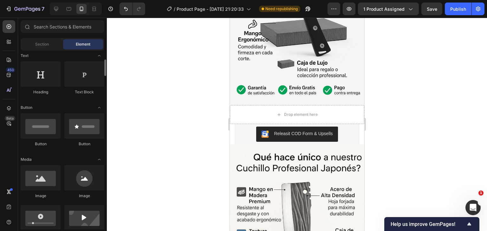
scroll to position [0, 0]
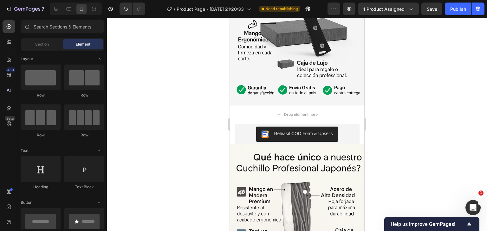
click at [129, 123] on div at bounding box center [297, 125] width 380 height 214
click at [45, 46] on span "Section" at bounding box center [42, 45] width 14 height 6
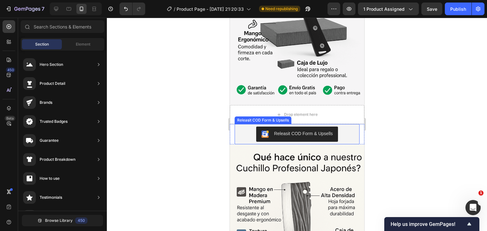
click at [241, 127] on div "Releasit COD Form & Upsells" at bounding box center [297, 134] width 120 height 15
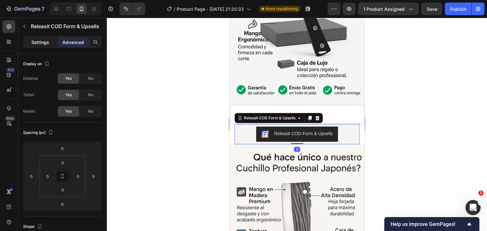
click at [38, 44] on p "Settings" at bounding box center [40, 42] width 18 height 7
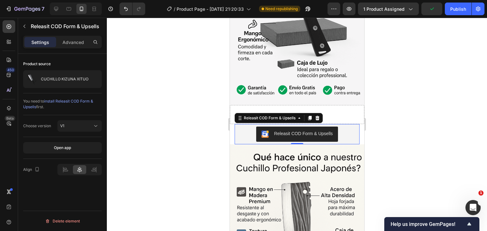
click at [172, 139] on div at bounding box center [297, 125] width 380 height 214
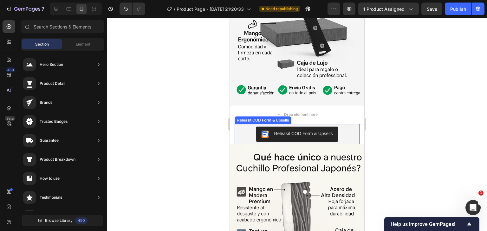
click at [236, 124] on div "Releasit COD Form & Upsells" at bounding box center [296, 134] width 125 height 20
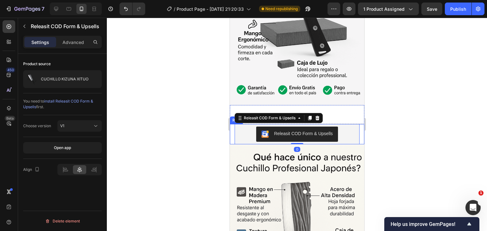
click at [233, 124] on div "Best Seller Text Block Releasit COD Form & Upsells Releasit COD Form & Upsells …" at bounding box center [296, 134] width 134 height 20
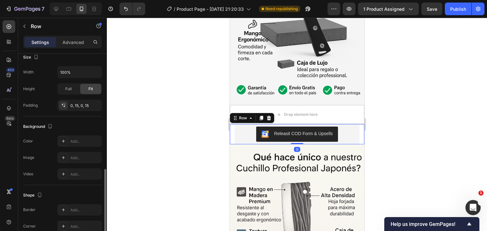
scroll to position [158, 0]
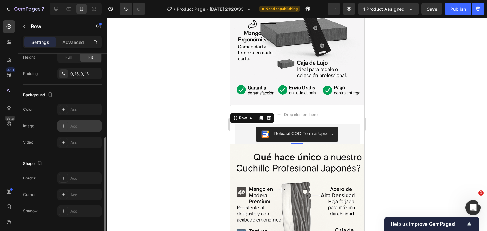
click at [64, 125] on icon at bounding box center [63, 126] width 5 height 5
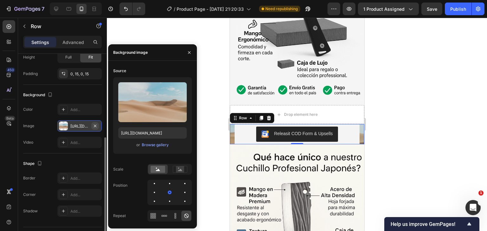
click at [95, 125] on icon "button" at bounding box center [95, 126] width 5 height 5
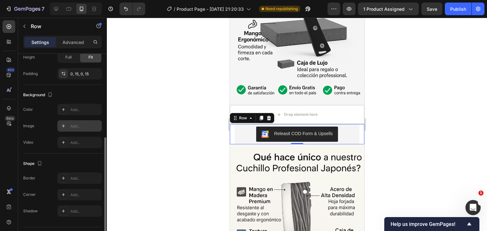
click at [137, 95] on div at bounding box center [297, 125] width 380 height 214
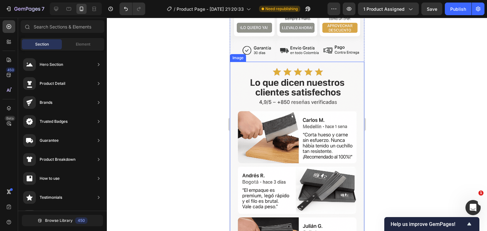
scroll to position [444, 0]
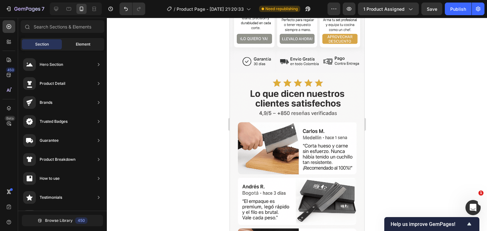
click at [76, 45] on span "Element" at bounding box center [83, 45] width 15 height 6
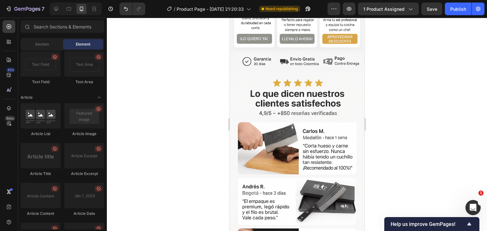
scroll to position [1741, 0]
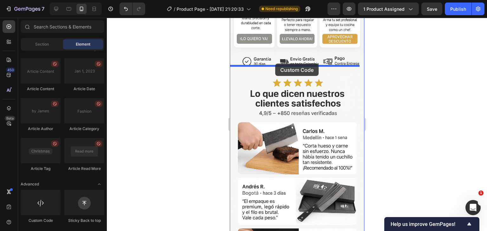
drag, startPoint x: 275, startPoint y: 223, endPoint x: 275, endPoint y: 64, distance: 159.1
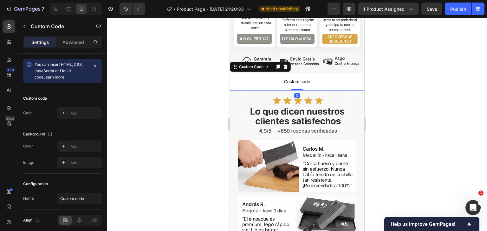
click at [260, 78] on span "Custom code" at bounding box center [296, 82] width 134 height 8
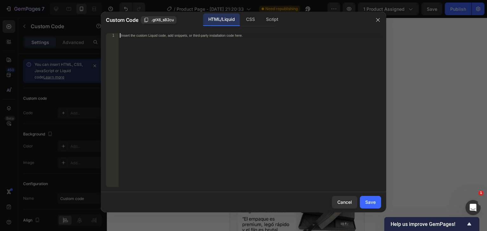
scroll to position [134, 0]
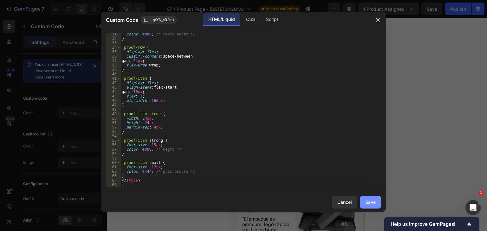
click at [367, 203] on div "Save" at bounding box center [370, 202] width 10 height 7
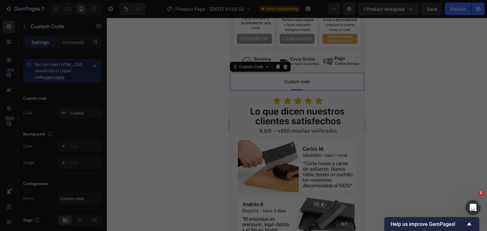
type textarea "</style>"
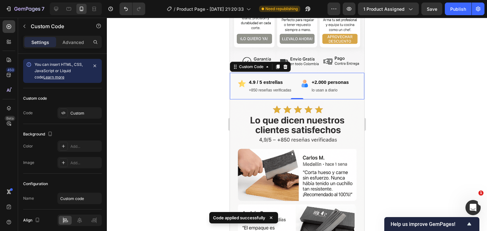
click at [180, 126] on div at bounding box center [297, 125] width 380 height 214
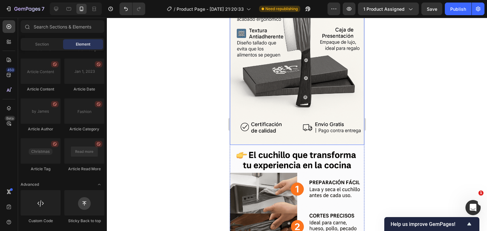
scroll to position [1046, 0]
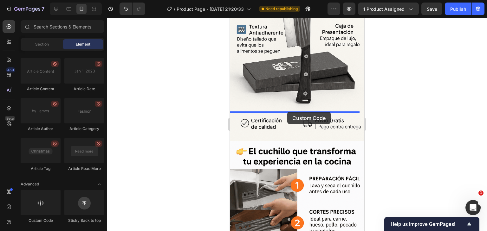
drag, startPoint x: 270, startPoint y: 223, endPoint x: 287, endPoint y: 112, distance: 112.5
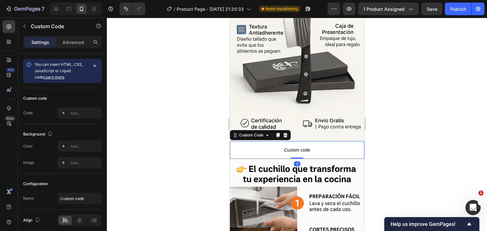
click at [267, 141] on p "Custom code" at bounding box center [296, 150] width 134 height 18
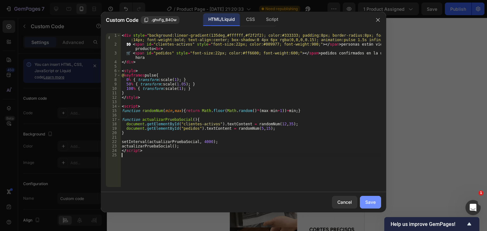
click at [366, 204] on div "Save" at bounding box center [370, 202] width 10 height 7
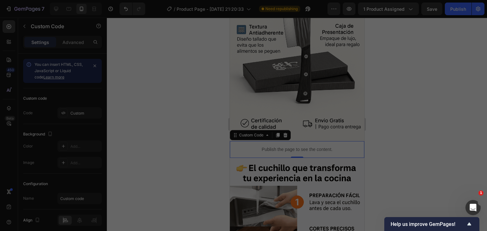
type textarea "</script>"
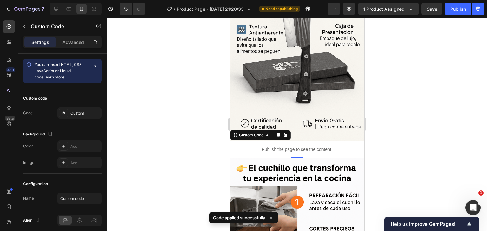
click at [156, 107] on div at bounding box center [297, 125] width 380 height 214
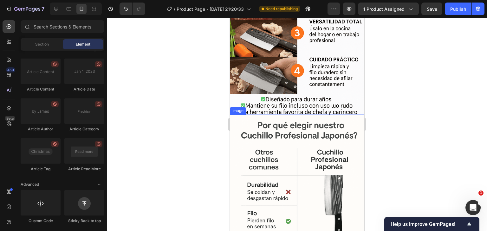
scroll to position [1299, 0]
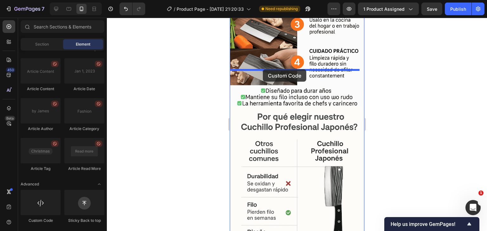
drag, startPoint x: 266, startPoint y: 226, endPoint x: 262, endPoint y: 69, distance: 156.2
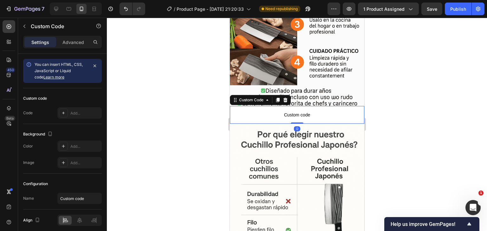
click at [260, 111] on span "Custom code" at bounding box center [296, 115] width 134 height 8
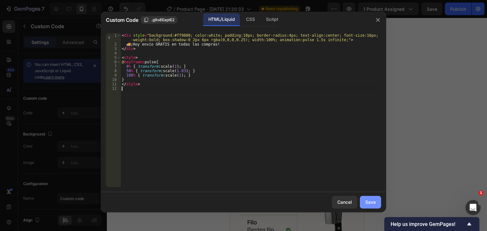
click at [368, 203] on div "Save" at bounding box center [370, 202] width 10 height 7
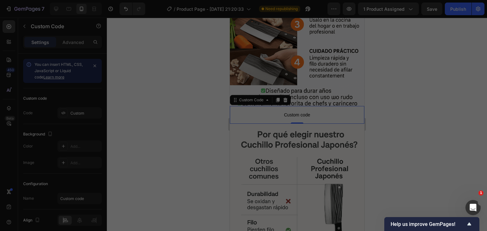
type textarea "</style>"
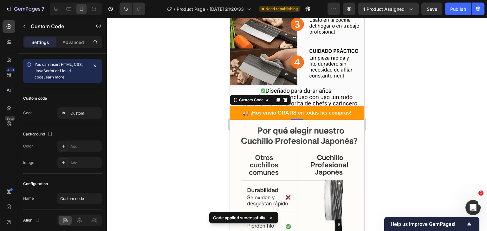
click at [197, 126] on div at bounding box center [297, 125] width 380 height 214
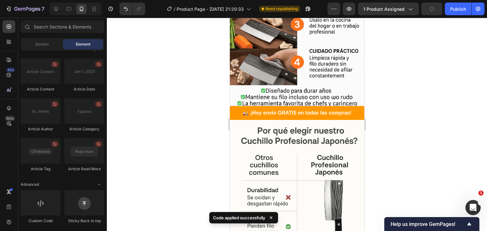
click at [395, 80] on div at bounding box center [297, 125] width 380 height 214
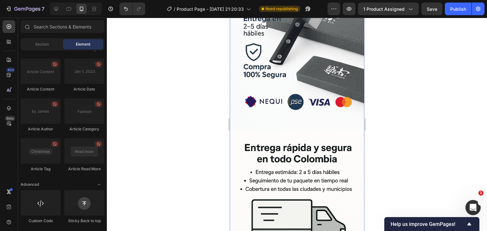
scroll to position [2123, 0]
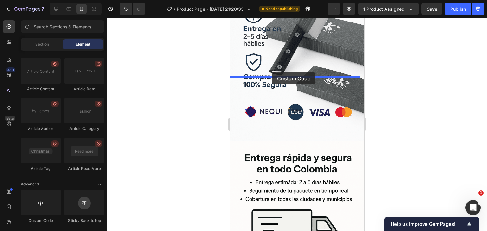
drag, startPoint x: 274, startPoint y: 220, endPoint x: 272, endPoint y: 72, distance: 148.0
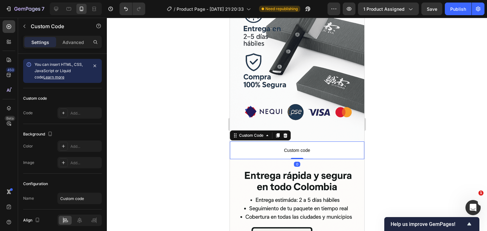
click at [253, 147] on span "Custom code" at bounding box center [296, 151] width 134 height 8
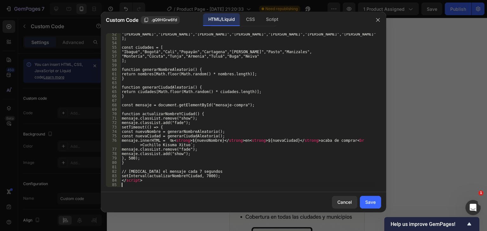
scroll to position [227, 0]
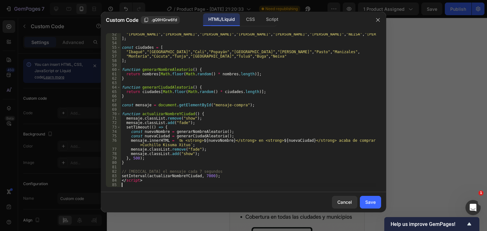
click at [314, 165] on div ""[PERSON_NAME]" , "[PERSON_NAME]" , "[PERSON_NAME]" , "[PERSON_NAME]" , "[PERSO…" at bounding box center [248, 113] width 256 height 163
click at [368, 204] on div "Save" at bounding box center [370, 202] width 10 height 7
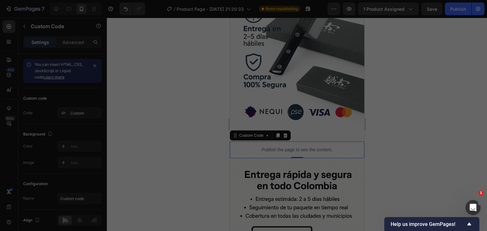
type textarea "</script>"
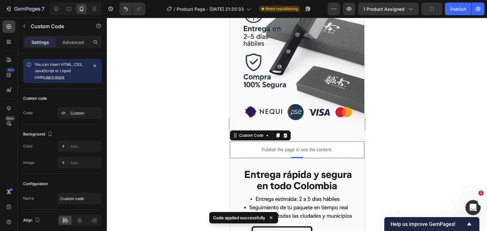
click at [163, 56] on div at bounding box center [297, 125] width 380 height 214
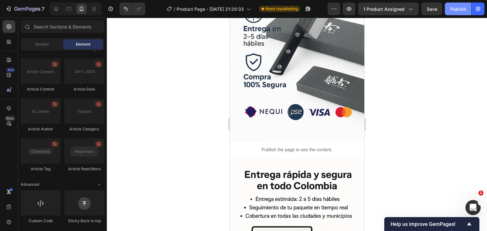
click at [456, 12] on button "Publish" at bounding box center [458, 9] width 27 height 13
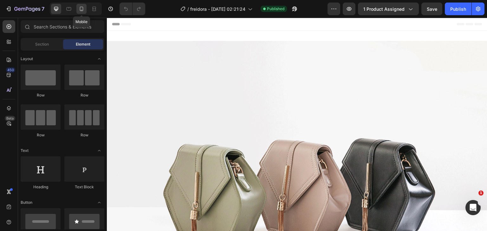
click at [81, 12] on div at bounding box center [81, 9] width 10 height 10
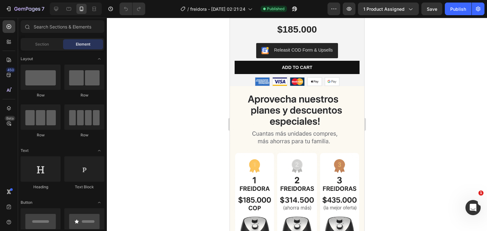
scroll to position [253, 0]
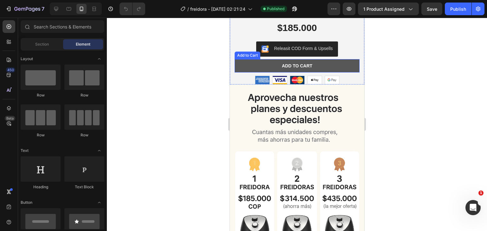
click at [247, 61] on button "Add to cart" at bounding box center [296, 65] width 125 height 13
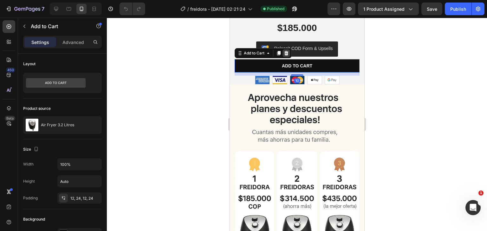
click at [285, 53] on icon at bounding box center [286, 53] width 4 height 4
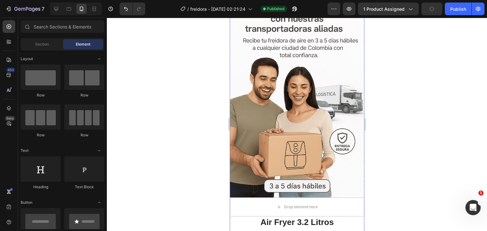
scroll to position [2303, 0]
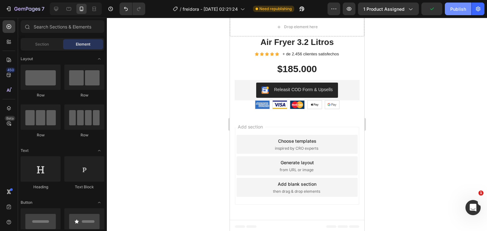
click at [456, 12] on button "Publish" at bounding box center [458, 9] width 27 height 13
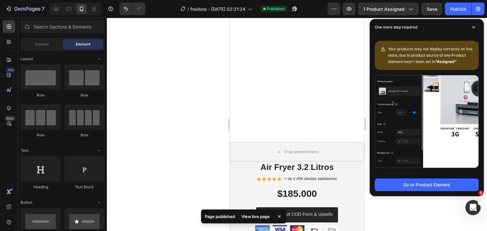
scroll to position [85, 0]
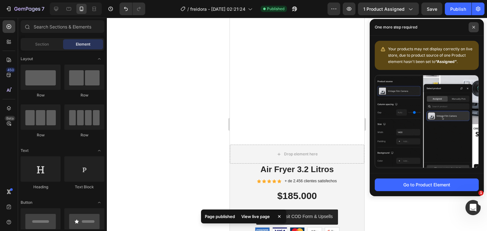
click at [474, 27] on icon at bounding box center [473, 27] width 3 height 3
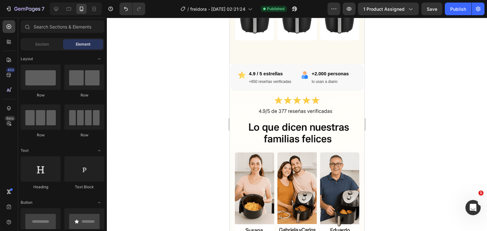
scroll to position [444, 0]
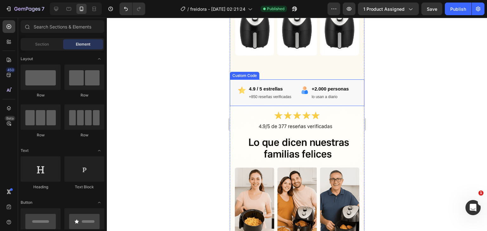
click at [285, 85] on div "4.9 / 5 estrellas +850 reseñas verificadas" at bounding box center [269, 92] width 42 height 15
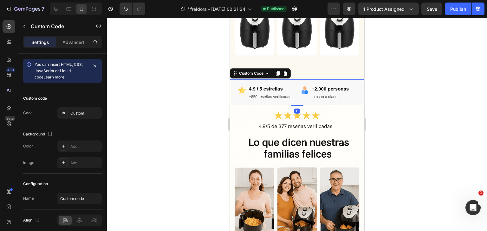
click at [285, 85] on div "4.9 / 5 estrellas +850 reseñas verificadas" at bounding box center [269, 92] width 42 height 15
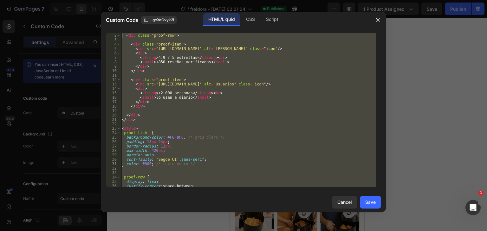
scroll to position [0, 0]
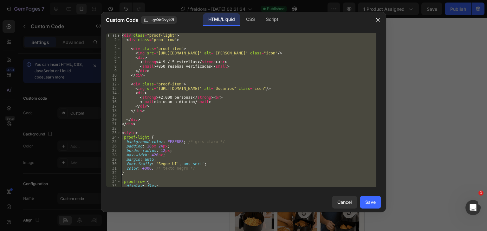
drag, startPoint x: 155, startPoint y: 185, endPoint x: 118, endPoint y: 22, distance: 166.3
click at [118, 22] on div "Custom Code .gcXaOvyk2I HTML/Liquid CSS Script 1 2 3 4 5 6 7 8 9 10 11 12 13 14…" at bounding box center [243, 112] width 285 height 201
type textarea "<div class="proof-light"> <div class="proof-row">"
click at [344, 203] on div "Cancel" at bounding box center [344, 202] width 15 height 7
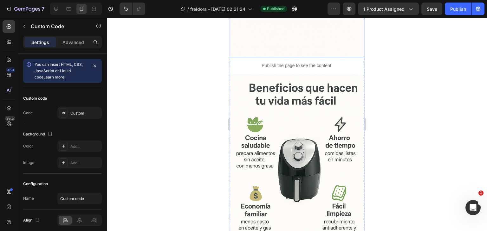
scroll to position [1204, 0]
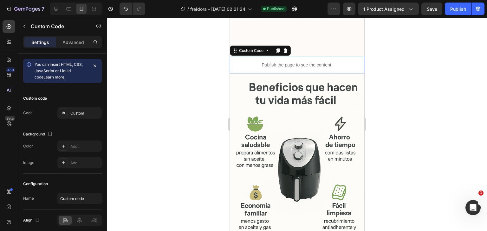
click at [336, 68] on p "Publish the page to see the content." at bounding box center [296, 65] width 134 height 7
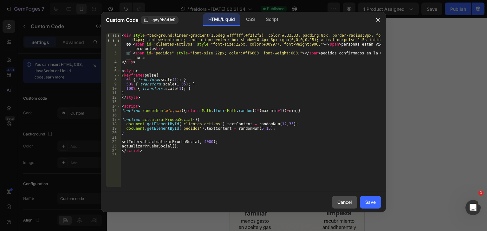
click at [344, 201] on div "Cancel" at bounding box center [344, 202] width 15 height 7
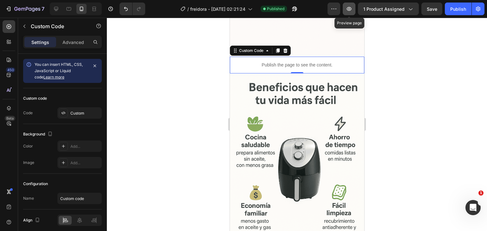
click at [350, 10] on icon "button" at bounding box center [349, 9] width 6 height 6
click at [268, 68] on p "Publish the page to see the content." at bounding box center [296, 65] width 134 height 7
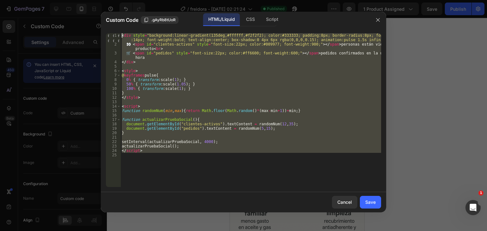
drag, startPoint x: 150, startPoint y: 158, endPoint x: 114, endPoint y: 14, distance: 148.2
click at [114, 14] on div "Custom Code .gAyRb8tUoR HTML/Liquid CSS Script 1 2 3 4 5 6 7 8 9 10 11 12 13 14…" at bounding box center [243, 112] width 285 height 201
type textarea "<div style="background:linear-gradient(135deg,#ffffff,#f2f2f2); color:#333333; …"
click at [349, 205] on div "Cancel" at bounding box center [344, 202] width 15 height 7
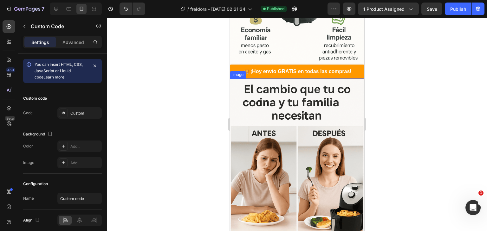
scroll to position [1394, 0]
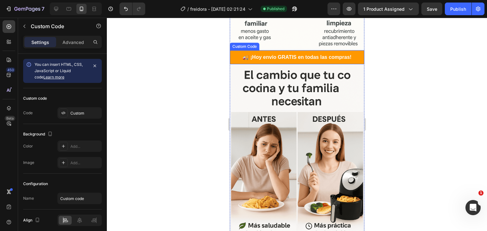
click at [288, 64] on div "🚚 ¡Hoy envío GRATIS en todas las compras!" at bounding box center [296, 57] width 134 height 14
click at [288, 64] on div "🚚 ¡Hoy envío GRATIS en todas las compras!" at bounding box center [296, 57] width 135 height 14
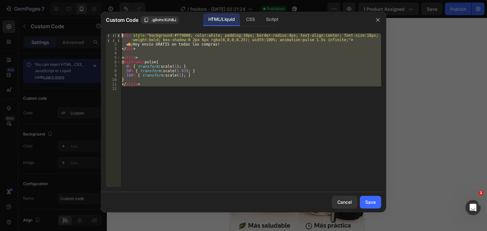
drag, startPoint x: 148, startPoint y: 96, endPoint x: 118, endPoint y: 33, distance: 69.7
click at [118, 33] on div "1 2 3 4 5 6 7 8 9 10 11 12 < div style = "background:#ff9800; color:white; padd…" at bounding box center [243, 110] width 275 height 154
type textarea "<div style="background:#ff9800; color:white; padding:10px; border-radius:4px; t…"
click at [336, 201] on button "Cancel" at bounding box center [344, 202] width 25 height 13
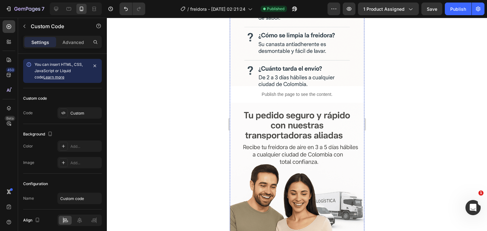
scroll to position [2028, 0]
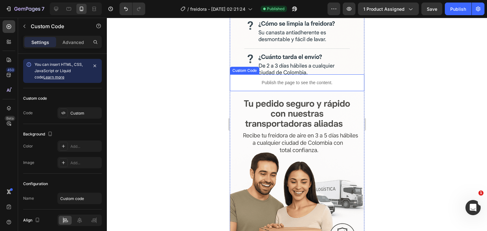
click at [279, 86] on p "Publish the page to see the content." at bounding box center [296, 83] width 134 height 7
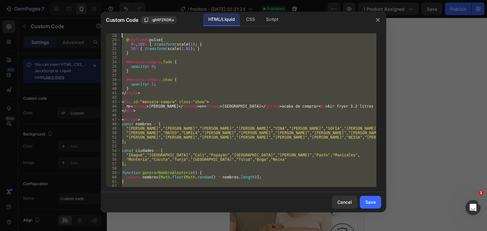
scroll to position [0, 0]
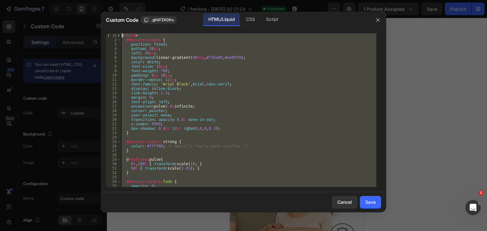
drag, startPoint x: 149, startPoint y: 182, endPoint x: 115, endPoint y: 15, distance: 170.8
click at [116, 12] on div "Custom Code .glI4FZK0Ku HTML/Liquid CSS Script </script> 1 2 3 4 5 6 7 8 9 10 1…" at bounding box center [243, 112] width 285 height 201
type textarea "<style> #mensaje-compra {"
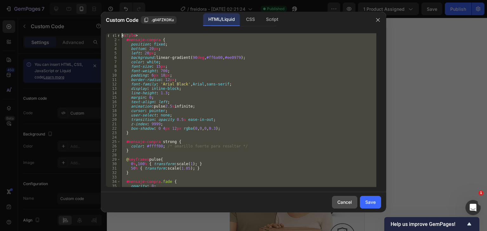
click at [343, 202] on div "Cancel" at bounding box center [344, 202] width 15 height 7
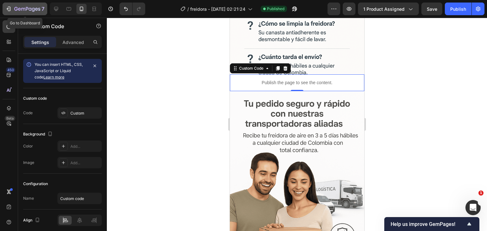
click at [24, 10] on icon "button" at bounding box center [27, 9] width 26 height 5
